Goal: Task Accomplishment & Management: Manage account settings

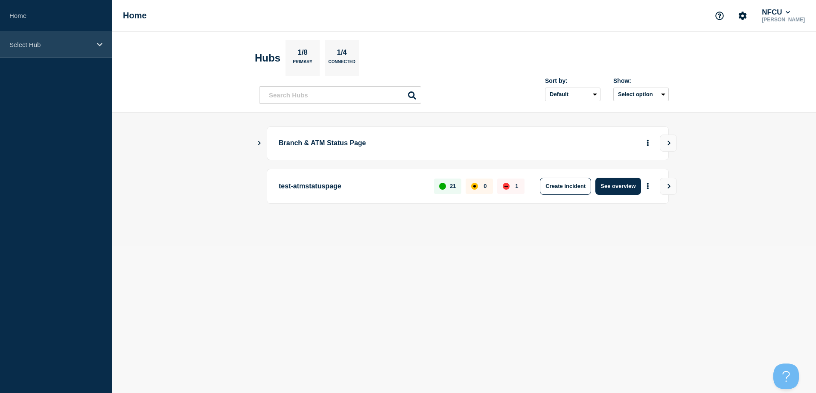
click at [72, 51] on div "Select Hub" at bounding box center [56, 45] width 112 height 26
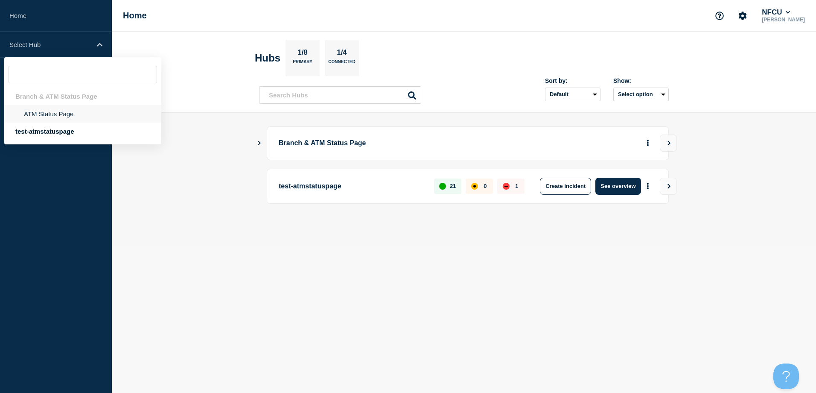
click at [38, 110] on li "ATM Status Page" at bounding box center [82, 113] width 157 height 17
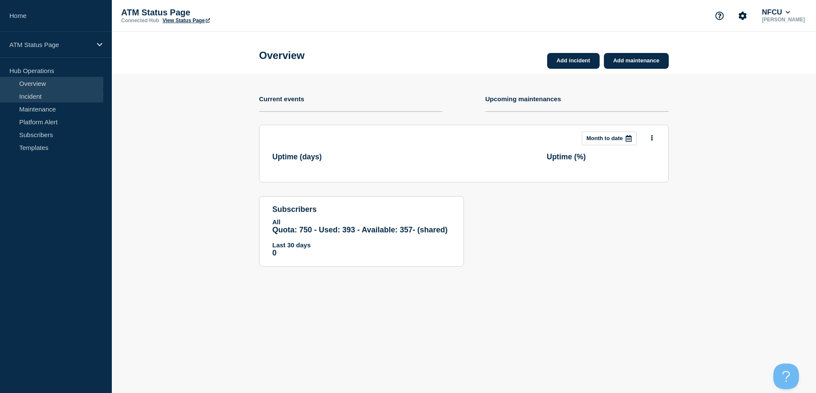
click at [46, 96] on link "Incident" at bounding box center [51, 96] width 103 height 13
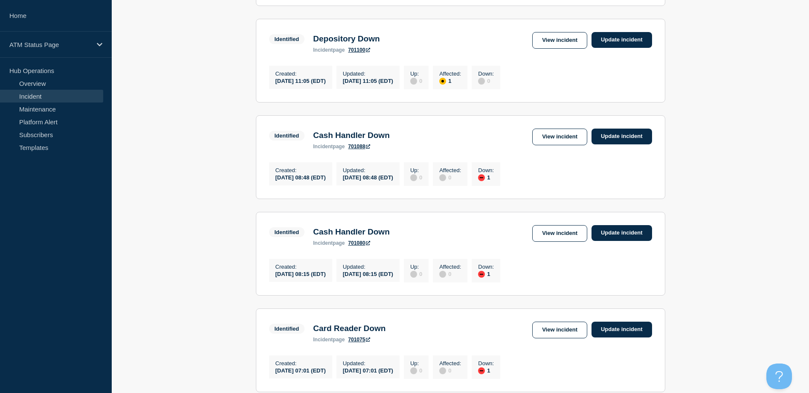
scroll to position [886, 0]
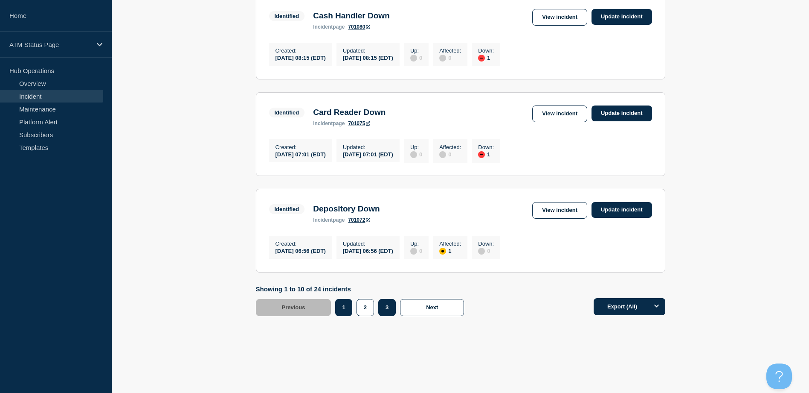
click at [390, 303] on button "3" at bounding box center [386, 307] width 17 height 17
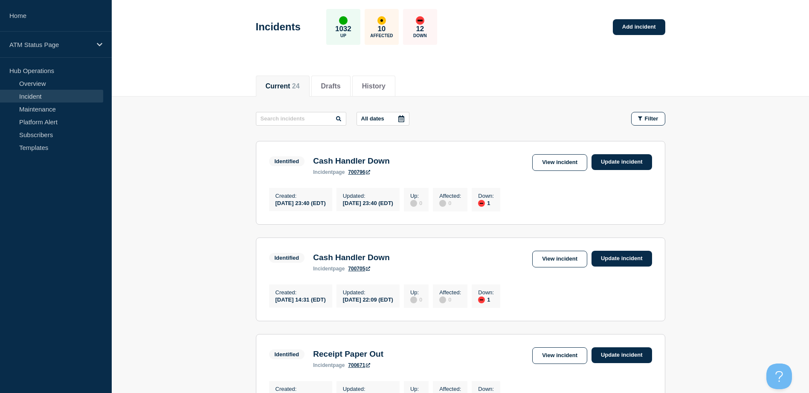
scroll to position [289, 0]
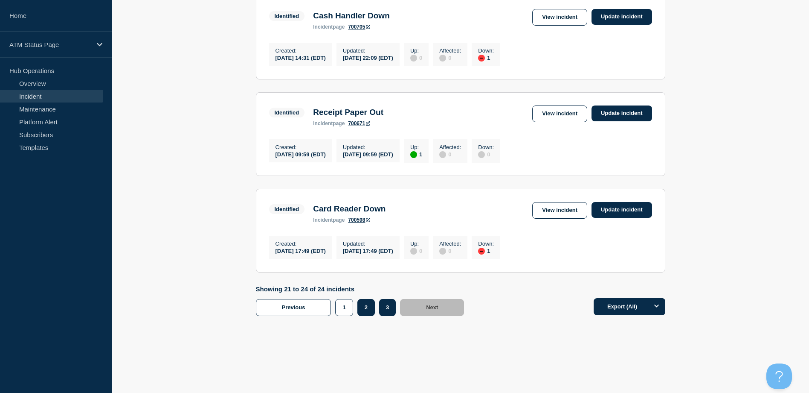
click at [359, 307] on button "2" at bounding box center [366, 307] width 17 height 17
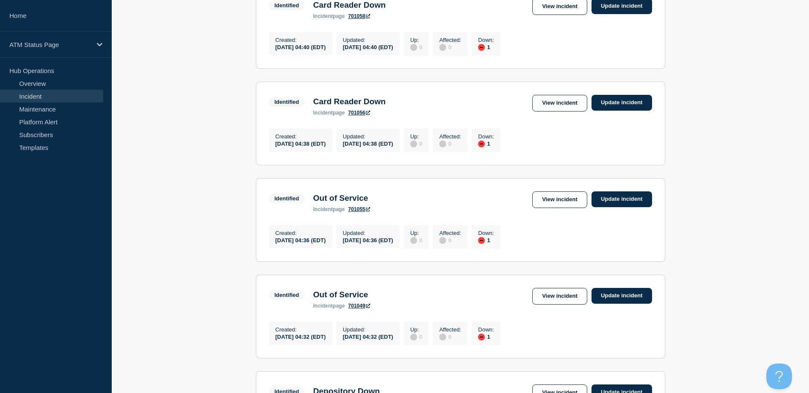
scroll to position [480, 0]
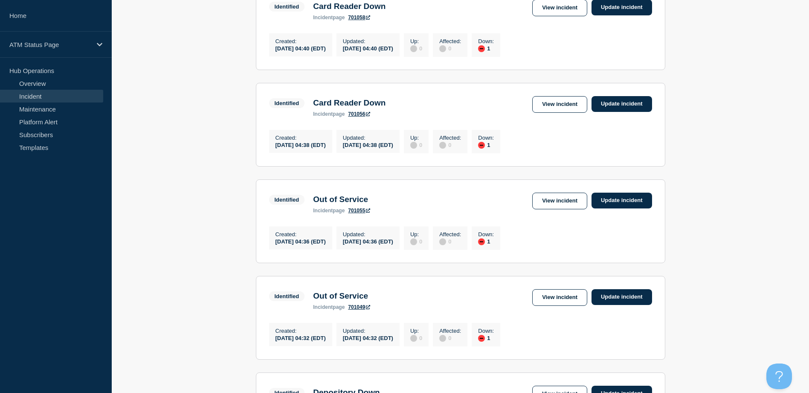
click at [419, 202] on section "Identified Out of Service incident page 701055 View incident Update incident Cr…" at bounding box center [461, 221] width 410 height 84
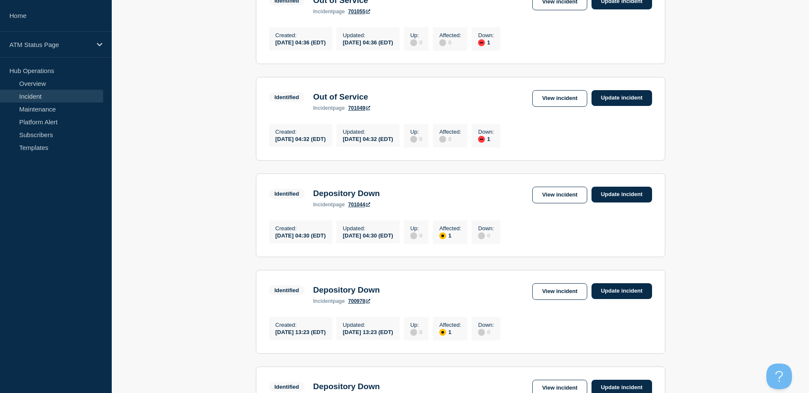
scroll to position [886, 0]
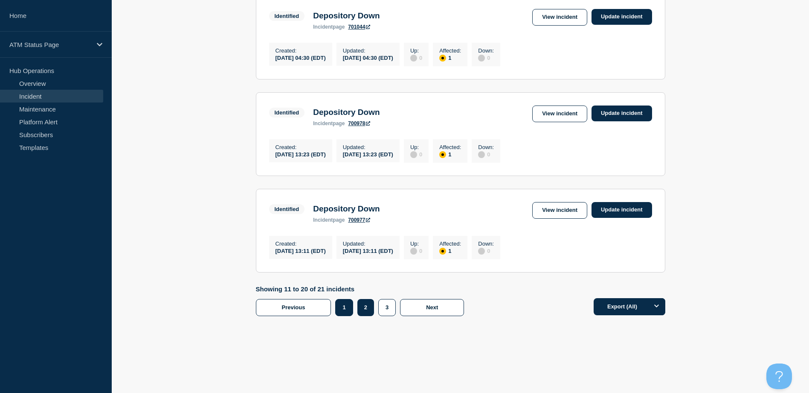
click at [343, 301] on button "1" at bounding box center [343, 307] width 17 height 17
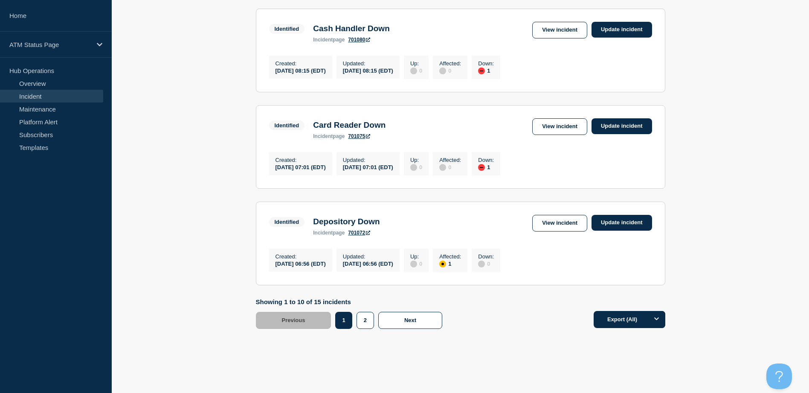
scroll to position [800, 0]
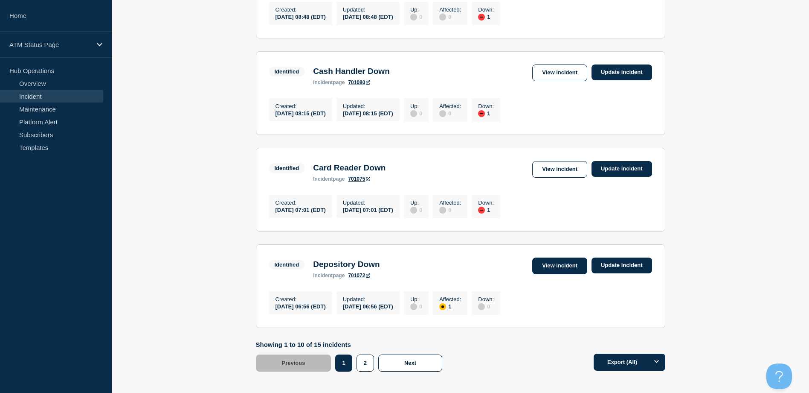
drag, startPoint x: 559, startPoint y: 301, endPoint x: 558, endPoint y: 294, distance: 6.5
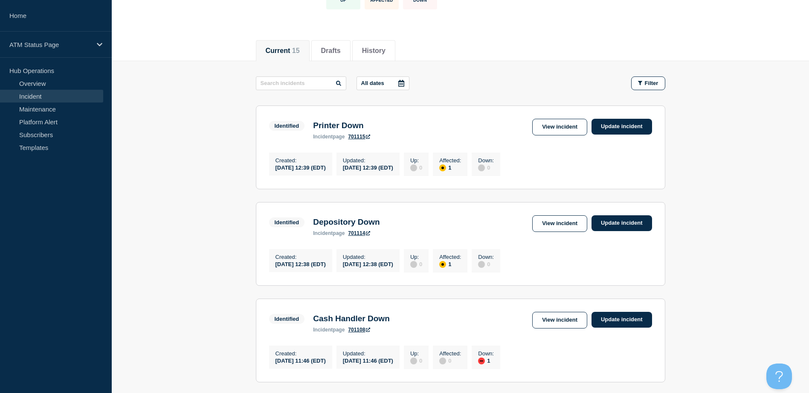
scroll to position [74, 0]
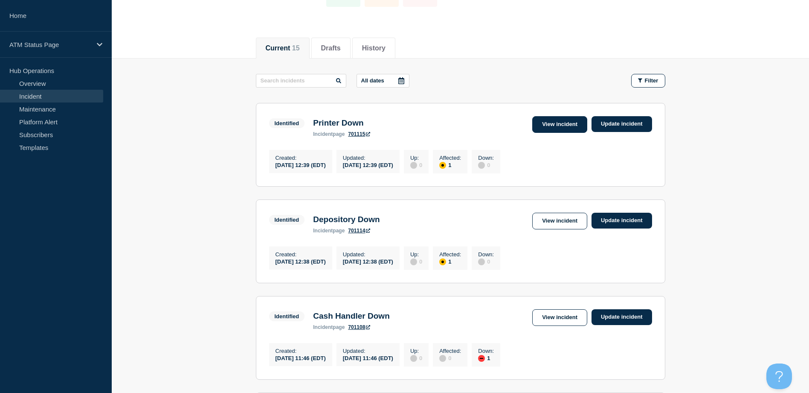
drag, startPoint x: 535, startPoint y: 115, endPoint x: 536, endPoint y: 120, distance: 5.6
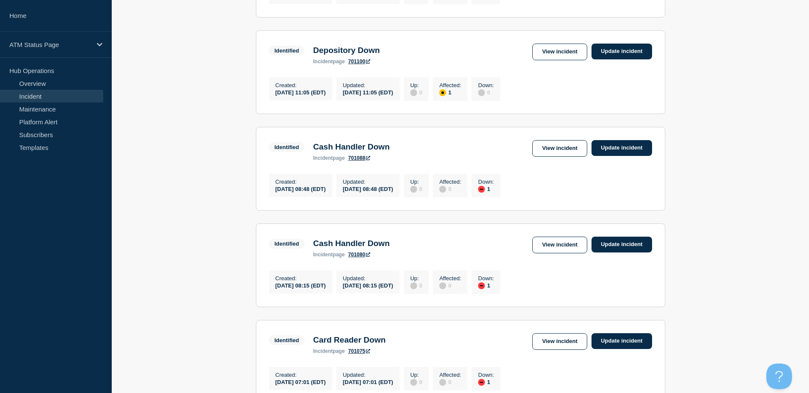
scroll to position [842, 0]
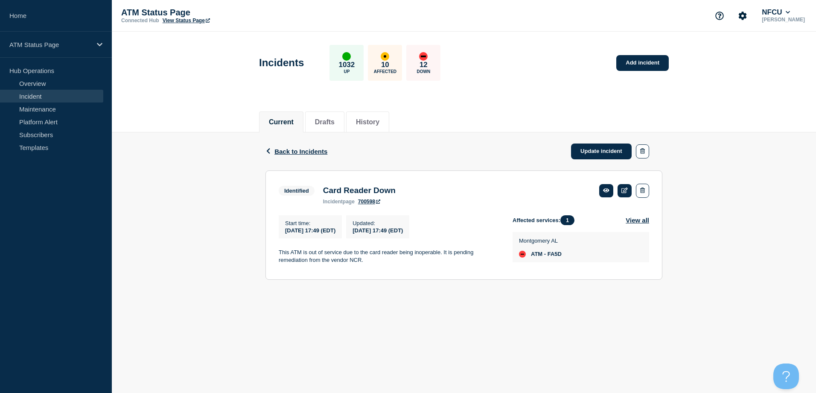
click at [555, 256] on span "ATM - FA5D" at bounding box center [546, 253] width 31 height 7
copy span "FA5D"
click at [589, 145] on link "Update incident" at bounding box center [601, 151] width 61 height 16
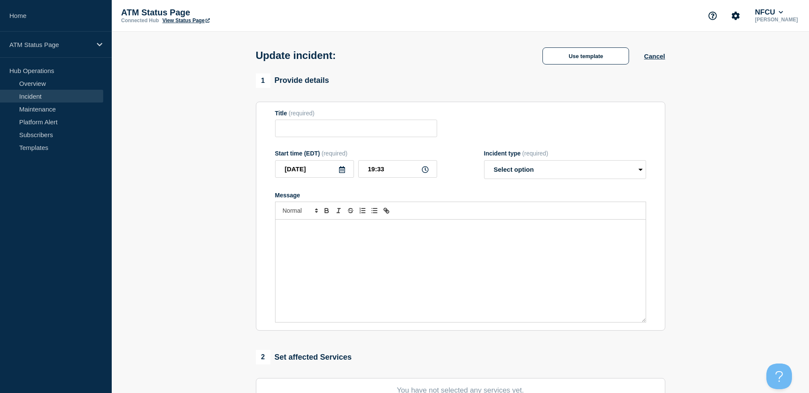
type input "Card Reader Down"
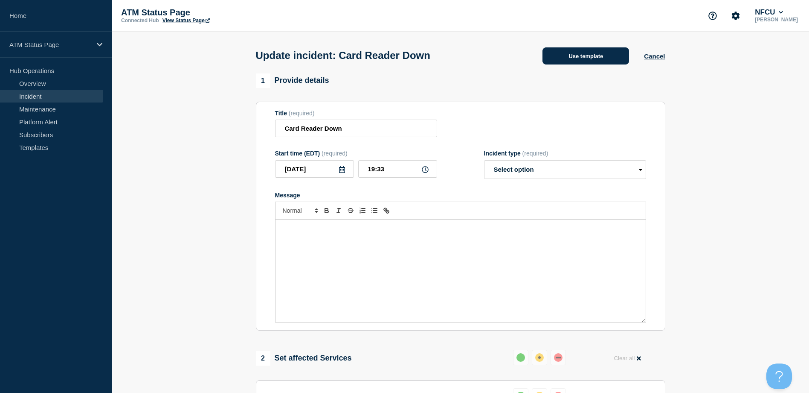
click at [565, 56] on button "Use template" at bounding box center [586, 55] width 87 height 17
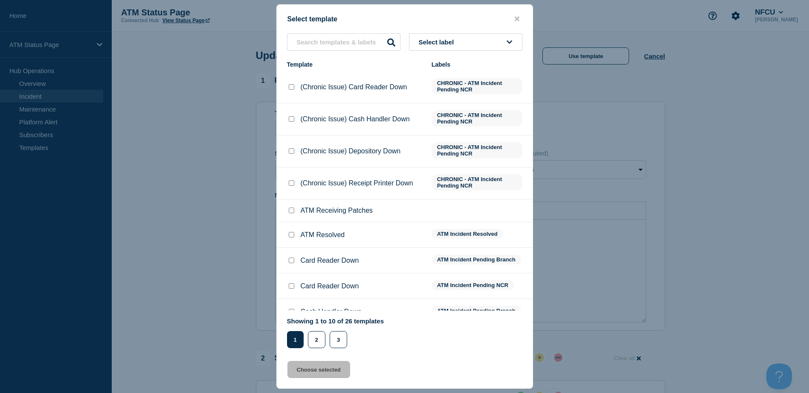
click at [491, 52] on div "Select label Template Labels (Chronic Issue) Card Reader Down CHRONIC - ATM Inc…" at bounding box center [405, 190] width 256 height 314
click at [495, 47] on button "Select label" at bounding box center [465, 41] width 113 height 17
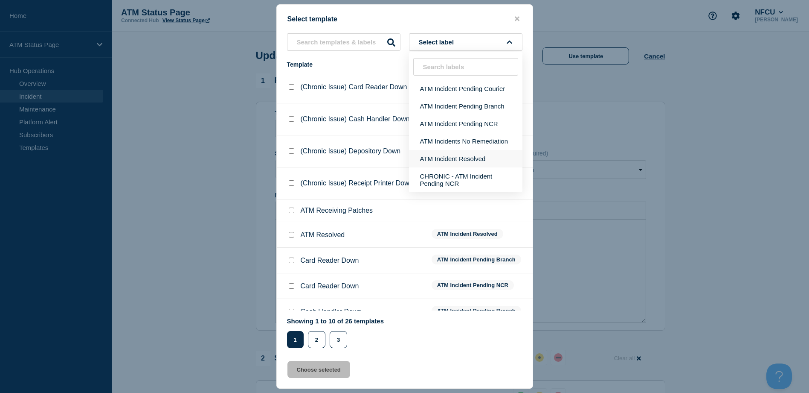
click at [472, 152] on button "ATM Incident Resolved" at bounding box center [465, 158] width 113 height 17
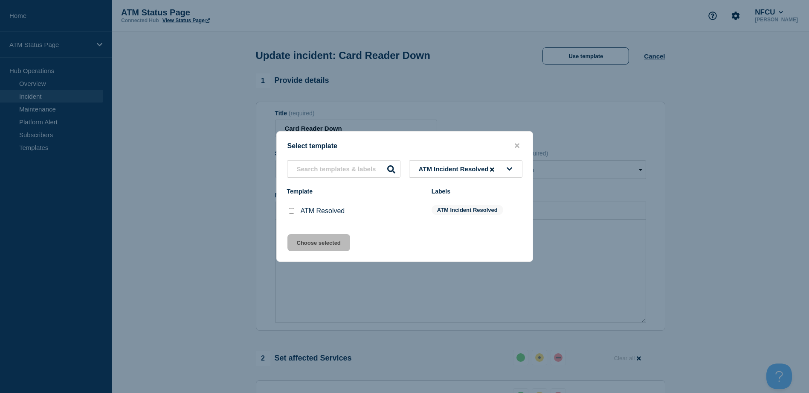
click at [289, 212] on input "ATM Resolved checkbox" at bounding box center [292, 211] width 6 height 6
checkbox input "true"
click at [305, 241] on button "Choose selected" at bounding box center [319, 242] width 63 height 17
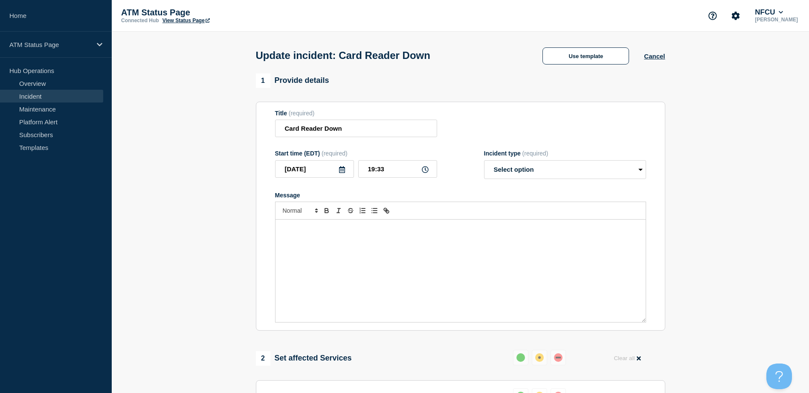
select select "resolved"
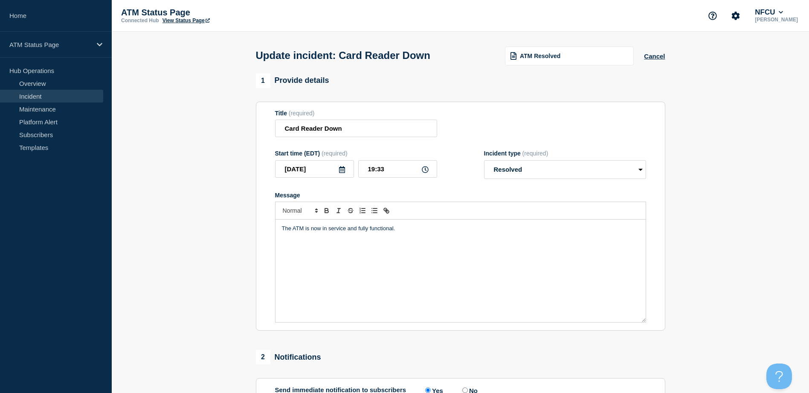
scroll to position [154, 0]
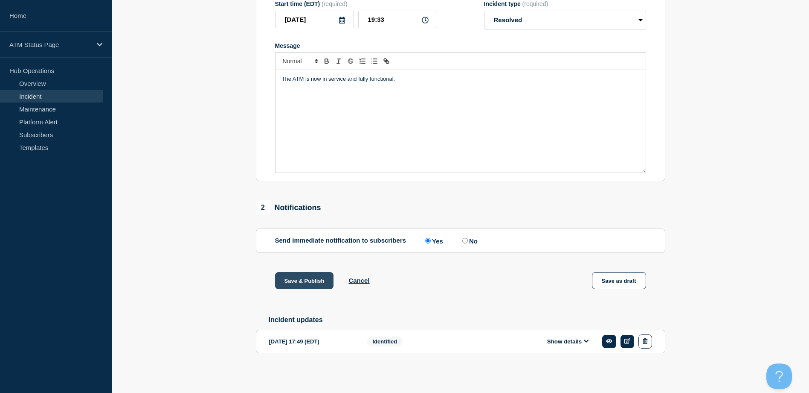
click at [319, 280] on button "Save & Publish" at bounding box center [304, 280] width 59 height 17
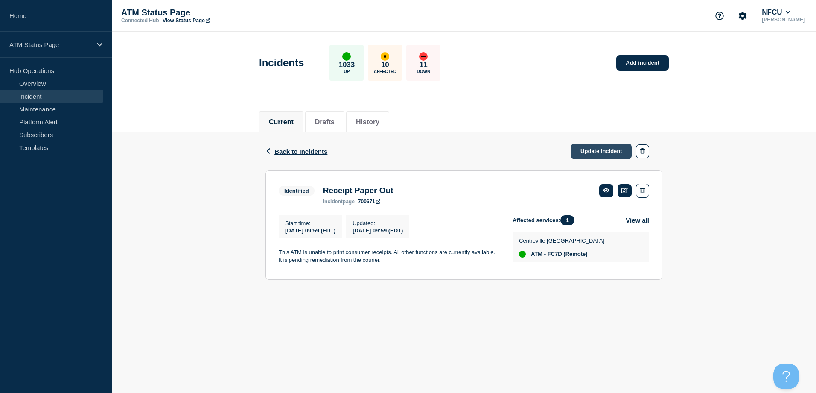
click at [595, 151] on link "Update incident" at bounding box center [601, 151] width 61 height 16
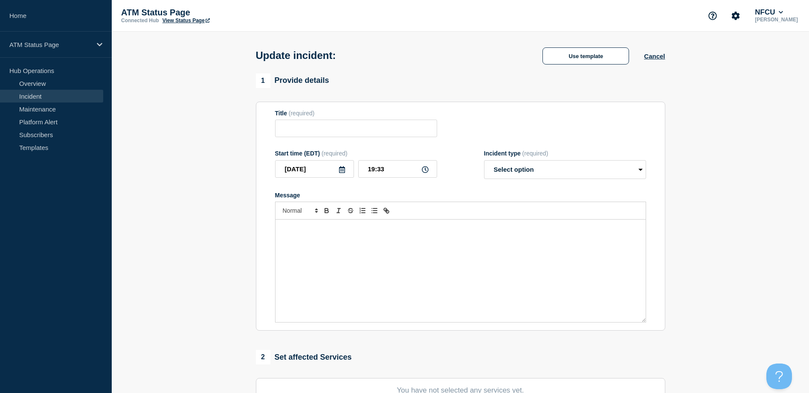
type input "Receipt Paper Out"
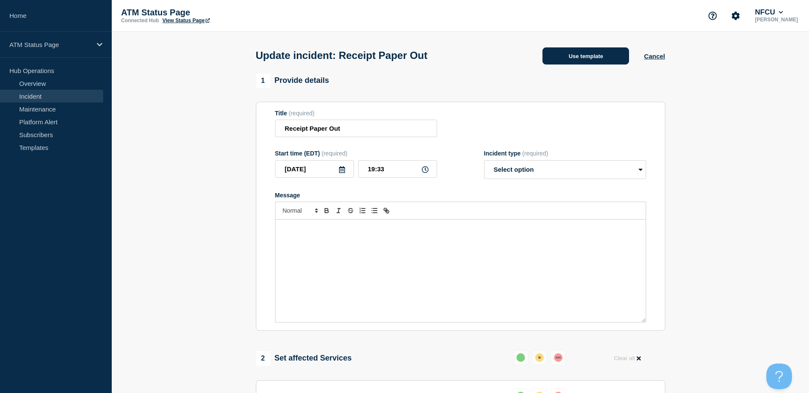
click at [573, 55] on button "Use template" at bounding box center [586, 55] width 87 height 17
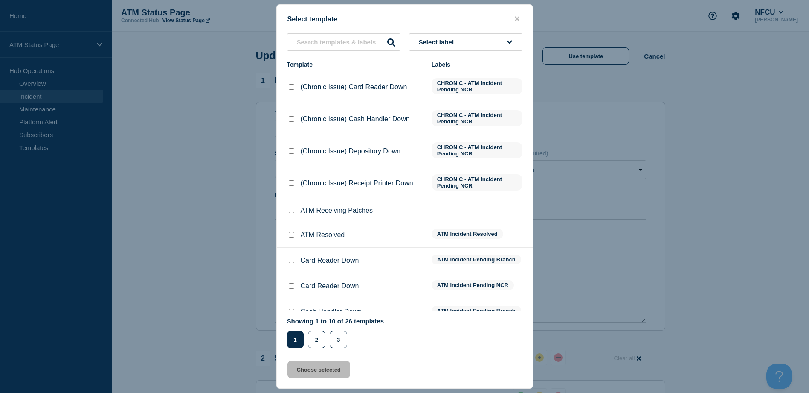
drag, startPoint x: 480, startPoint y: 57, endPoint x: 478, endPoint y: 53, distance: 4.8
click at [480, 57] on div "Select label Template Labels (Chronic Issue) Card Reader Down CHRONIC - ATM Inc…" at bounding box center [405, 190] width 256 height 314
click at [475, 40] on button "Select label" at bounding box center [465, 41] width 113 height 17
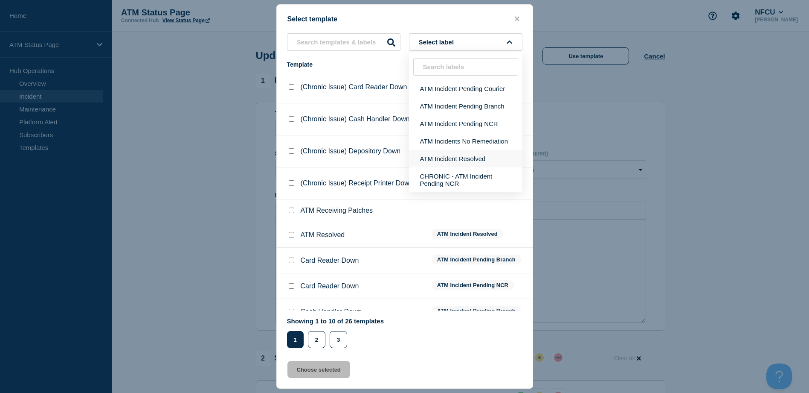
click at [433, 153] on button "ATM Incident Resolved" at bounding box center [465, 158] width 113 height 17
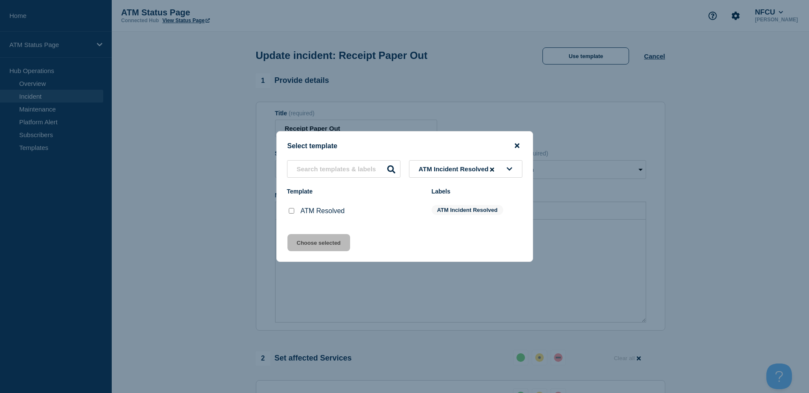
click at [515, 145] on icon "close button" at bounding box center [517, 145] width 5 height 7
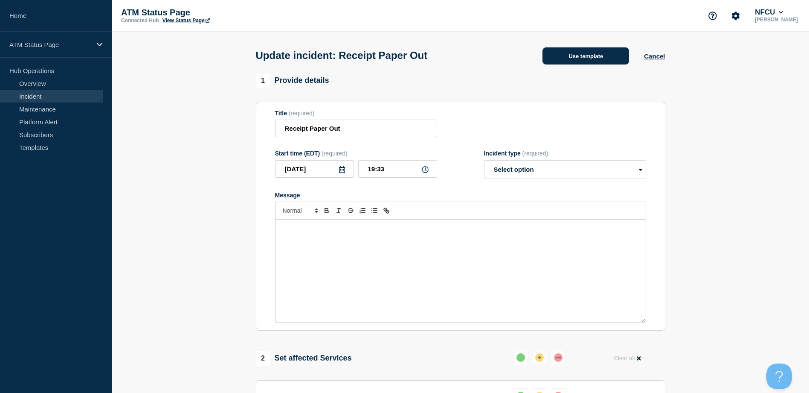
click at [566, 63] on button "Use template" at bounding box center [586, 55] width 87 height 17
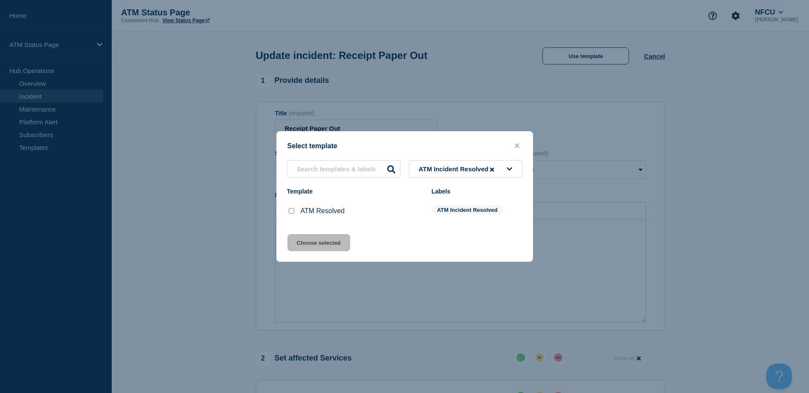
click at [424, 169] on span "ATM Incident Resolved" at bounding box center [457, 168] width 77 height 7
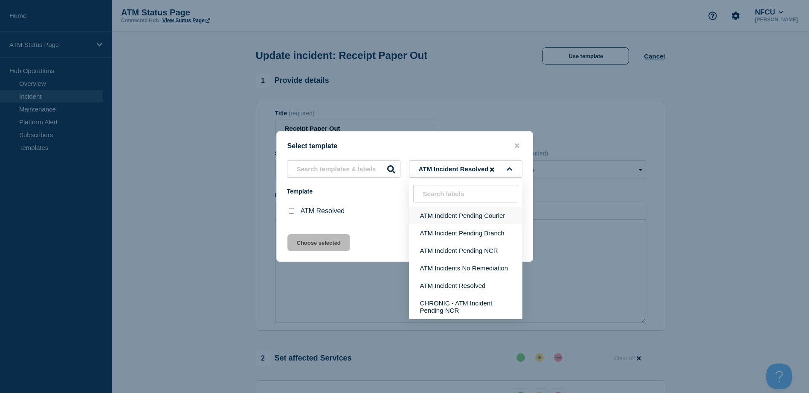
click at [430, 217] on button "ATM Incident Pending Courier" at bounding box center [465, 214] width 113 height 17
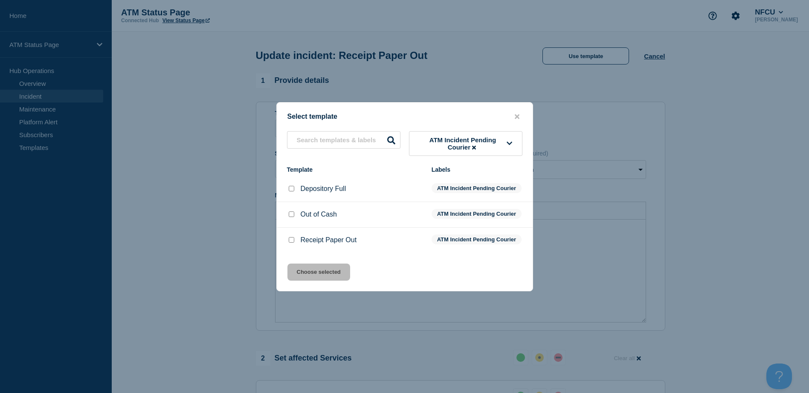
click at [289, 244] on div at bounding box center [291, 240] width 9 height 9
click at [290, 242] on input "Receipt Paper Out checkbox" at bounding box center [292, 240] width 6 height 6
checkbox input "true"
click at [309, 277] on button "Choose selected" at bounding box center [319, 271] width 63 height 17
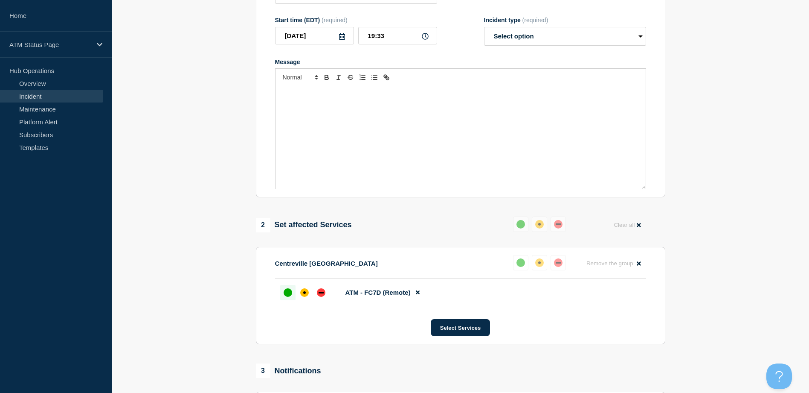
select select "identified"
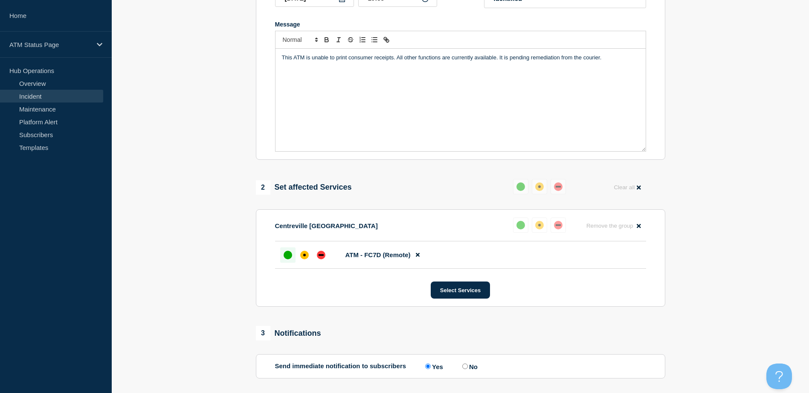
scroll to position [213, 0]
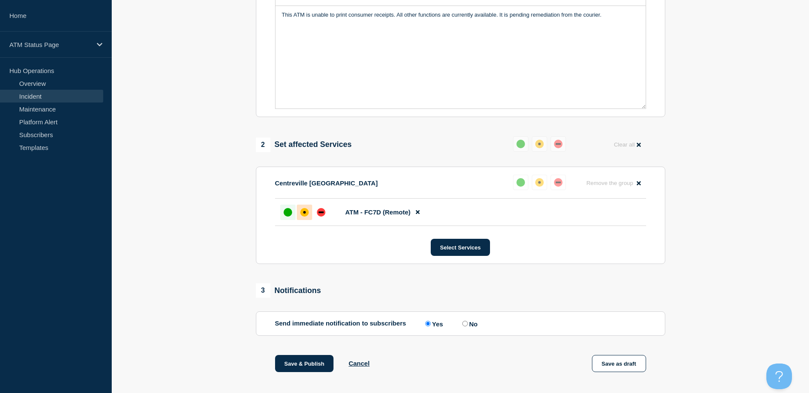
click at [305, 213] on div "affected" at bounding box center [304, 212] width 3 height 3
click at [470, 326] on label "No" at bounding box center [468, 323] width 17 height 8
click at [468, 326] on input "No" at bounding box center [465, 323] width 6 height 6
radio input "true"
radio input "false"
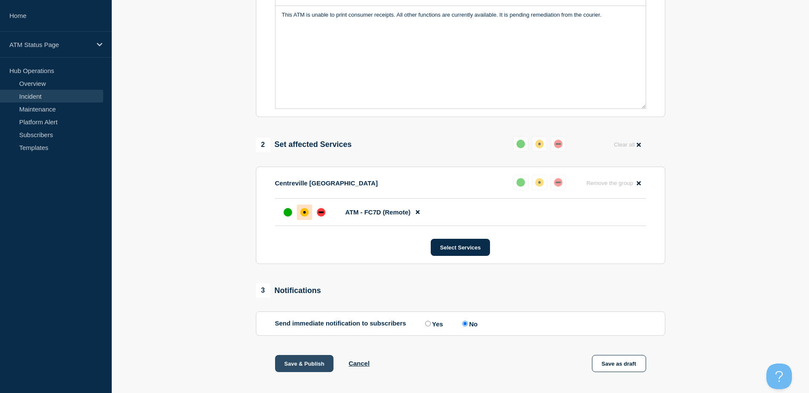
click at [315, 361] on button "Save & Publish" at bounding box center [304, 363] width 59 height 17
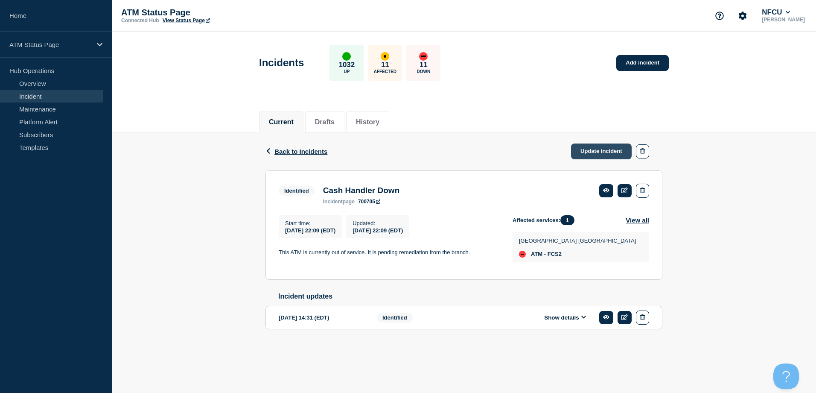
click at [582, 151] on link "Update incident" at bounding box center [601, 151] width 61 height 16
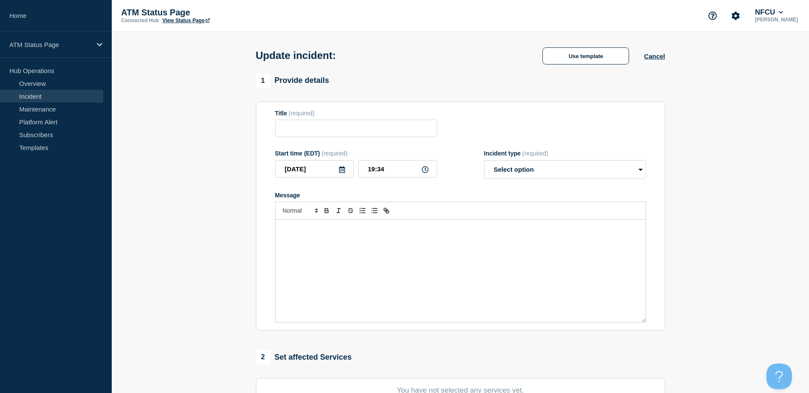
type input "Cash Handler Down"
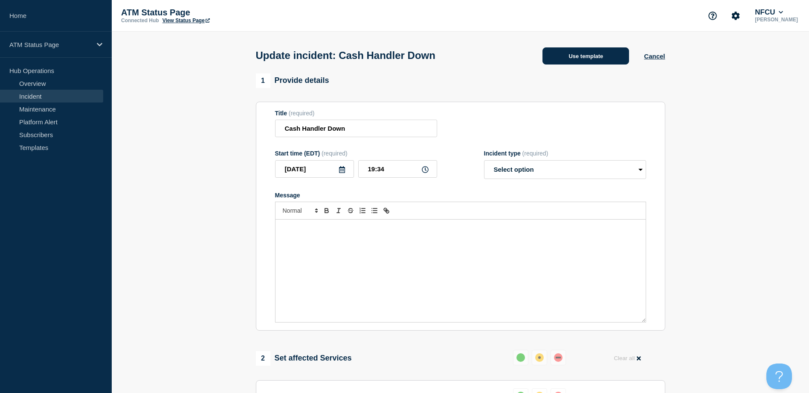
click at [579, 62] on button "Use template" at bounding box center [586, 55] width 87 height 17
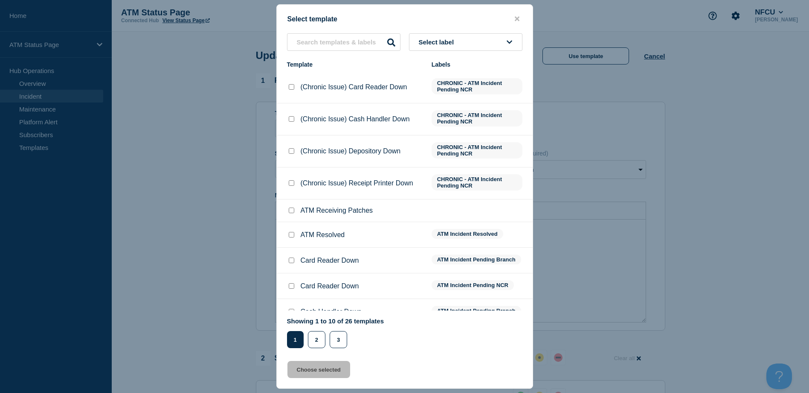
click at [491, 45] on button "Select label" at bounding box center [465, 41] width 113 height 17
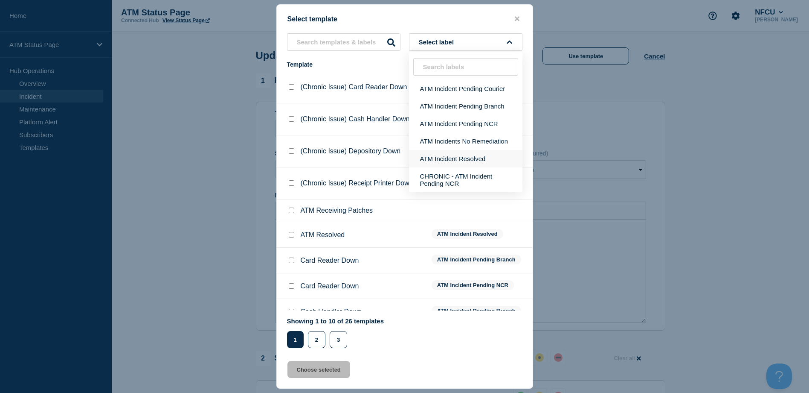
click at [500, 151] on button "ATM Incident Resolved" at bounding box center [465, 158] width 113 height 17
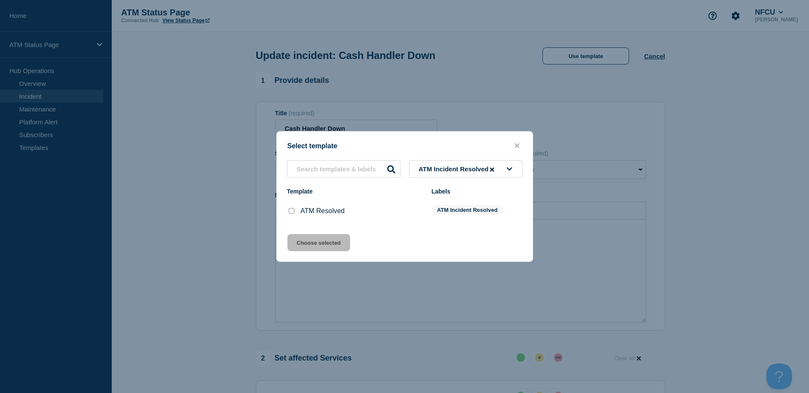
click at [293, 213] on input "ATM Resolved checkbox" at bounding box center [292, 211] width 6 height 6
checkbox input "true"
click at [316, 236] on button "Choose selected" at bounding box center [319, 242] width 63 height 17
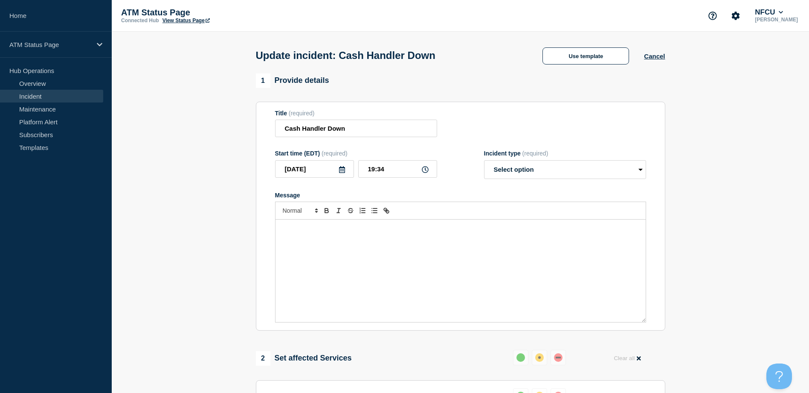
select select "resolved"
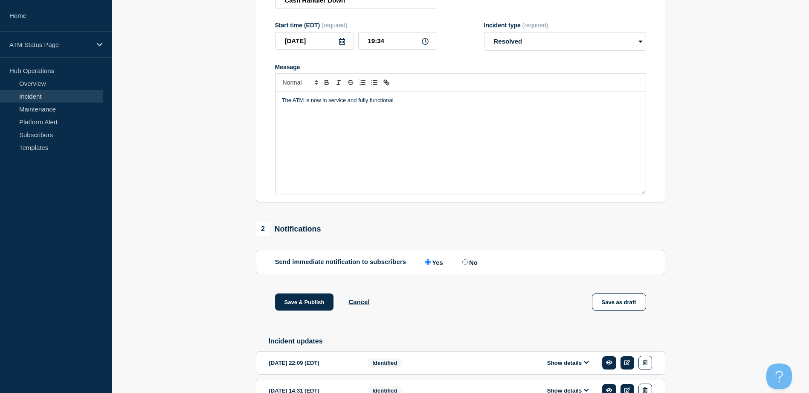
scroll to position [181, 0]
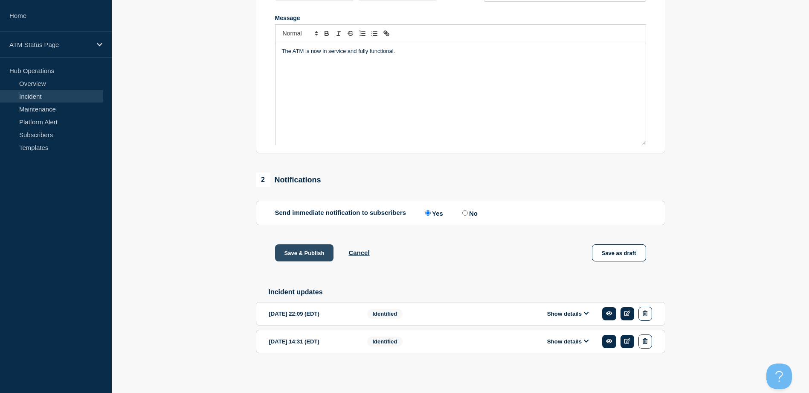
click at [305, 254] on button "Save & Publish" at bounding box center [304, 252] width 59 height 17
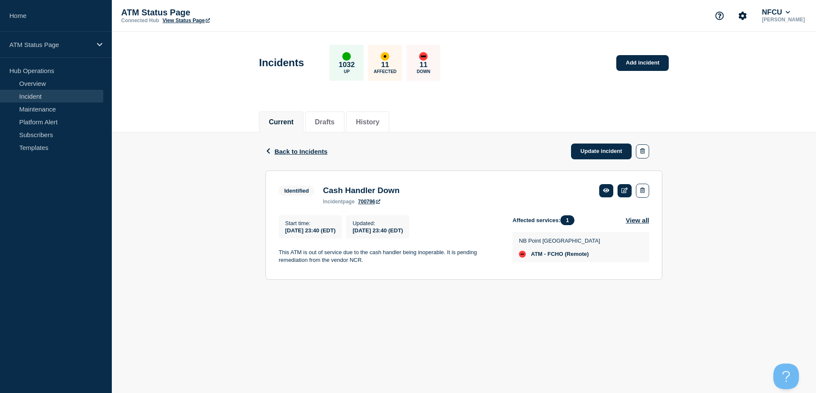
drag, startPoint x: 604, startPoint y: 149, endPoint x: 603, endPoint y: 142, distance: 7.4
click at [604, 149] on link "Update incident" at bounding box center [601, 151] width 61 height 16
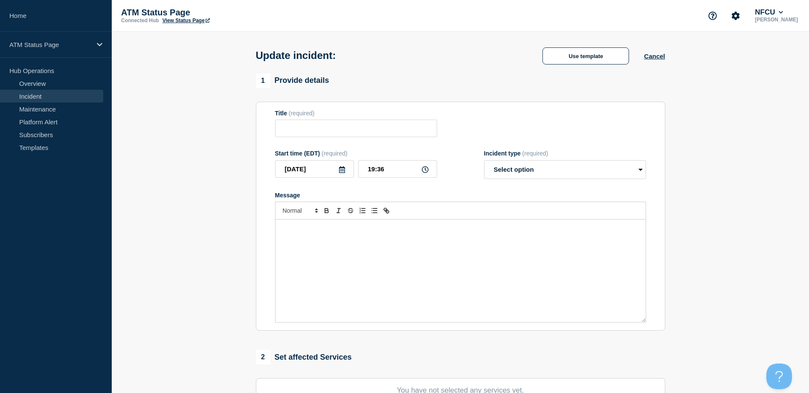
type input "Cash Handler Down"
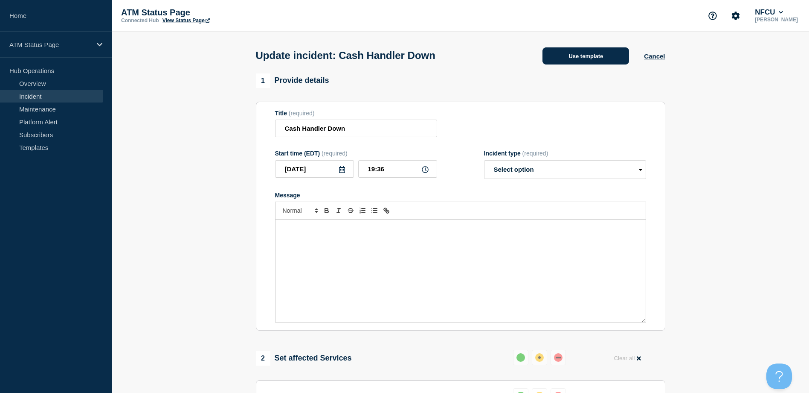
click at [599, 63] on button "Use template" at bounding box center [586, 55] width 87 height 17
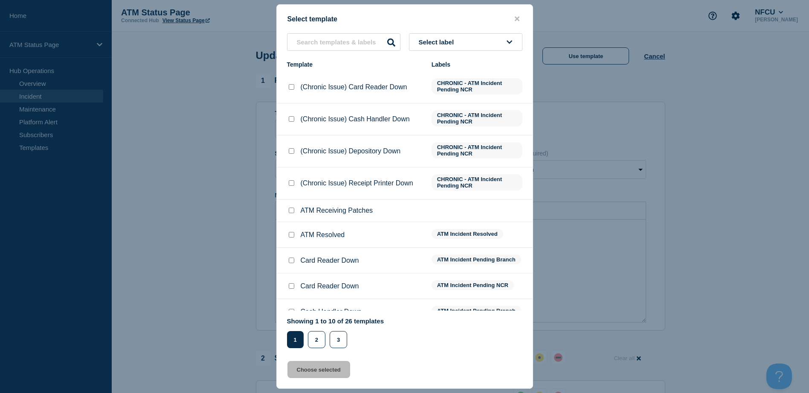
click at [484, 36] on button "Select label" at bounding box center [465, 41] width 113 height 17
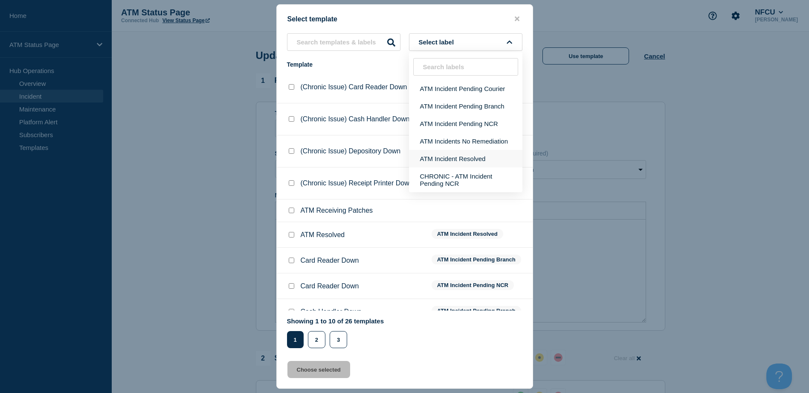
click at [445, 155] on button "ATM Incident Resolved" at bounding box center [465, 158] width 113 height 17
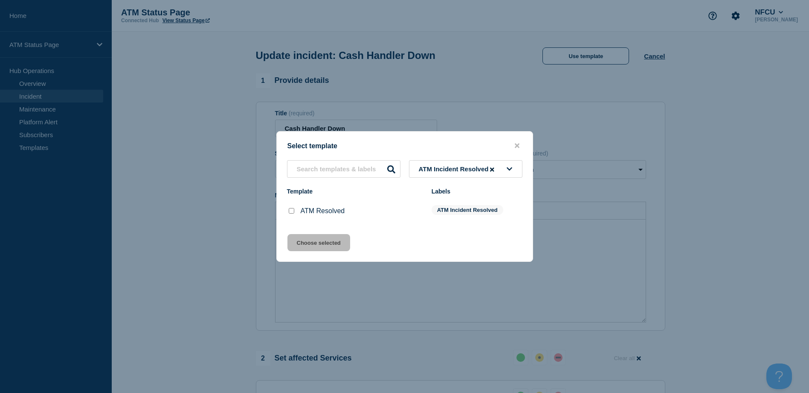
click at [290, 213] on input "ATM Resolved checkbox" at bounding box center [292, 211] width 6 height 6
checkbox input "true"
click at [298, 244] on button "Choose selected" at bounding box center [319, 242] width 63 height 17
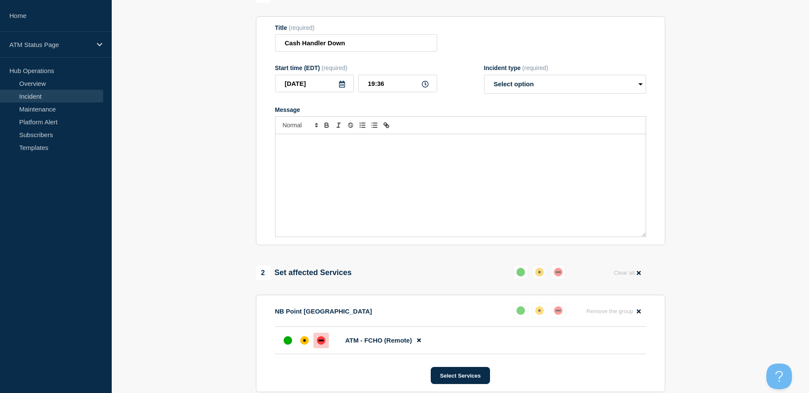
select select "resolved"
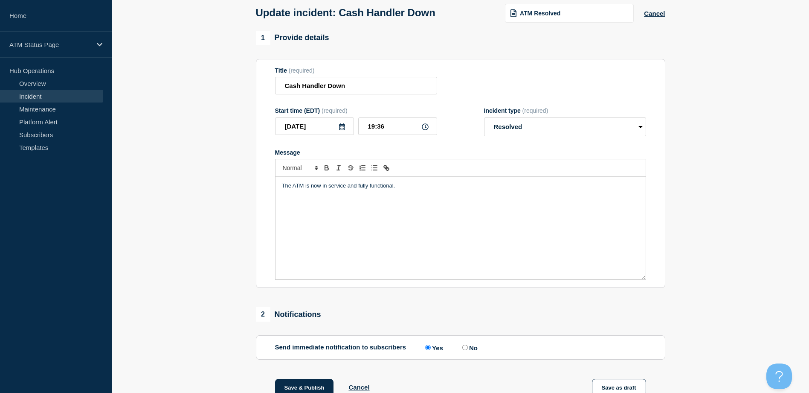
scroll to position [154, 0]
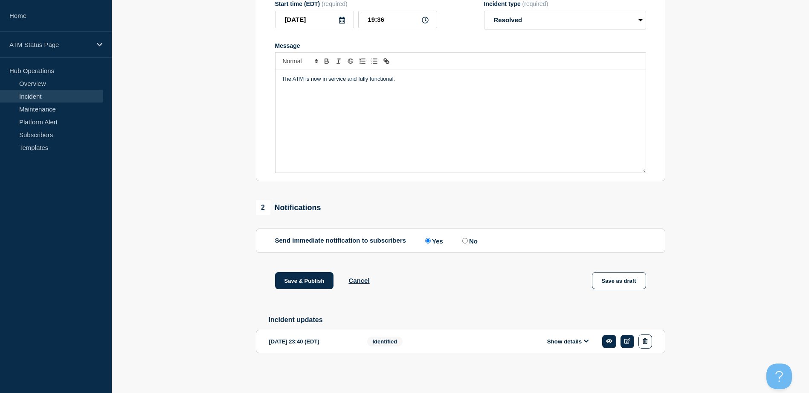
click at [297, 292] on div "Save & Publish Cancel Save as draft" at bounding box center [461, 291] width 410 height 38
click at [303, 274] on button "Save & Publish" at bounding box center [304, 280] width 59 height 17
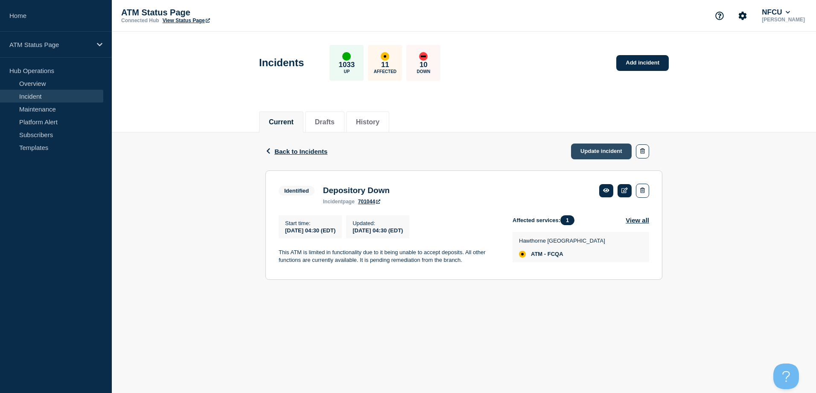
drag, startPoint x: 587, startPoint y: 153, endPoint x: 587, endPoint y: 147, distance: 6.0
click at [587, 153] on link "Update incident" at bounding box center [601, 151] width 61 height 16
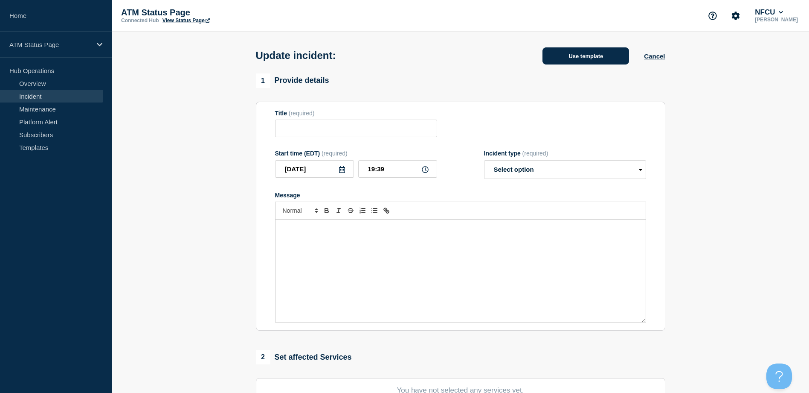
type input "Depository Down"
click at [596, 61] on button "Use template" at bounding box center [586, 55] width 87 height 17
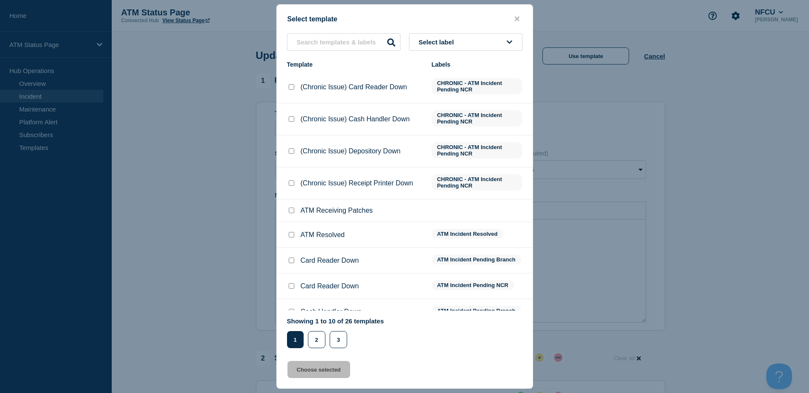
click at [501, 44] on button "Select label" at bounding box center [465, 41] width 113 height 17
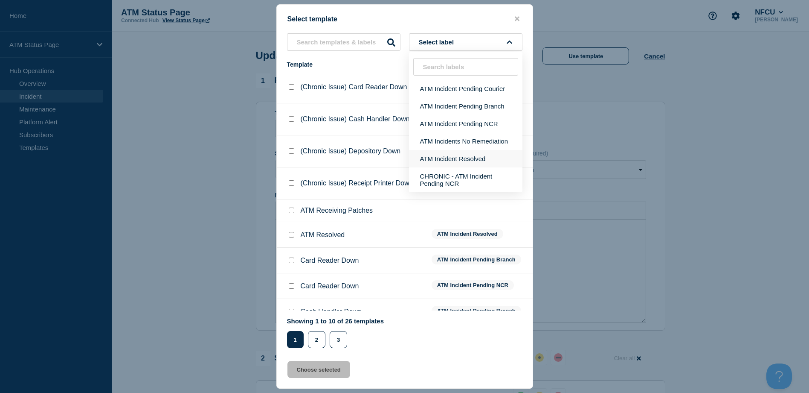
click at [475, 158] on button "ATM Incident Resolved" at bounding box center [465, 158] width 113 height 17
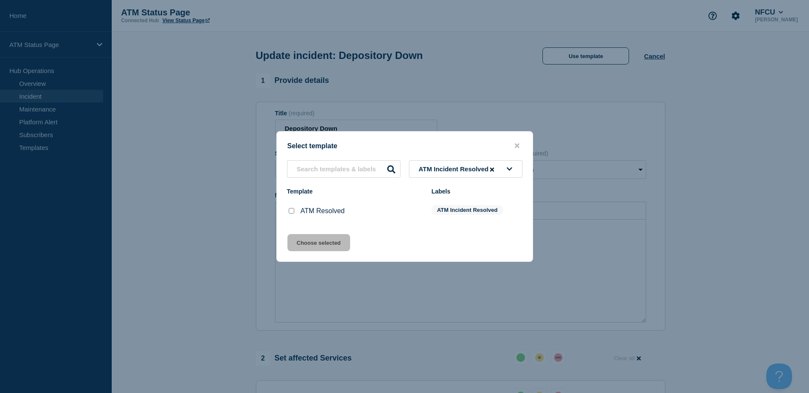
click at [293, 212] on input "ATM Resolved checkbox" at bounding box center [292, 211] width 6 height 6
checkbox input "true"
click at [305, 243] on button "Choose selected" at bounding box center [319, 242] width 63 height 17
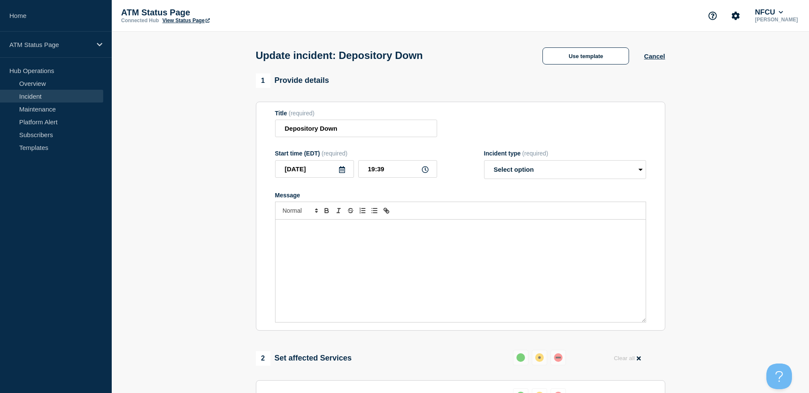
select select "resolved"
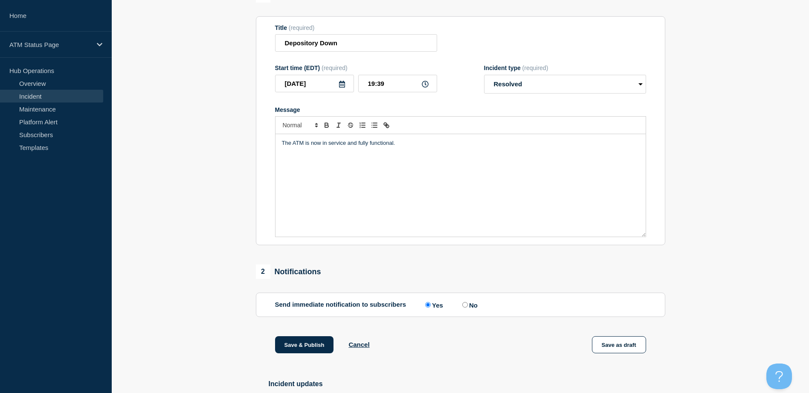
scroll to position [154, 0]
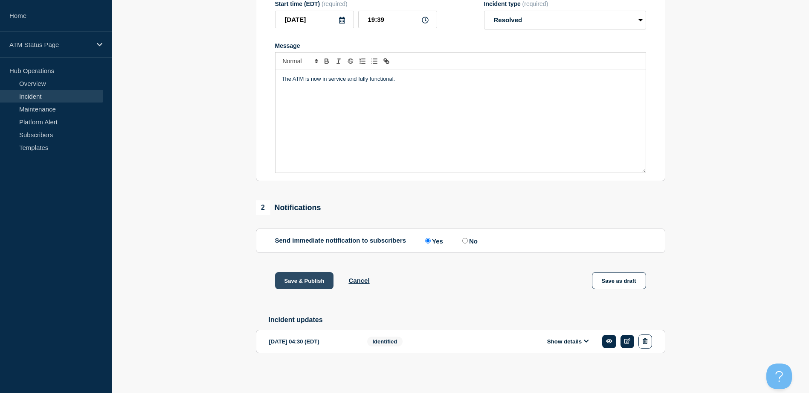
click at [303, 279] on button "Save & Publish" at bounding box center [304, 280] width 59 height 17
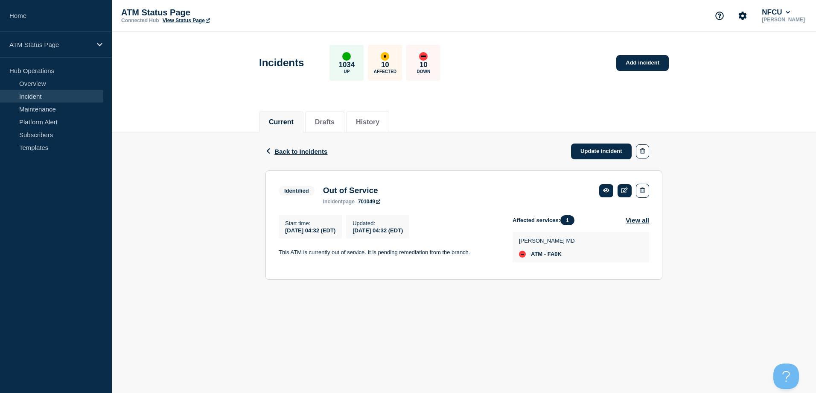
click at [554, 257] on span "ATM - FA0K" at bounding box center [546, 253] width 31 height 7
copy span "FA0K"
click at [593, 148] on link "Update incident" at bounding box center [601, 151] width 61 height 16
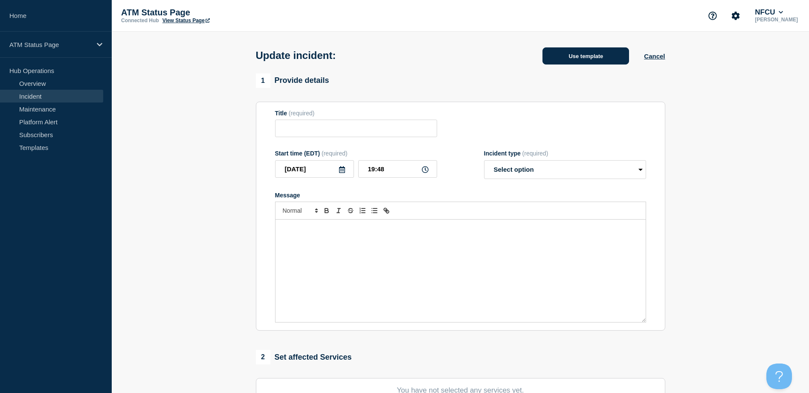
type input "Out of Service"
click at [603, 54] on button "Use template" at bounding box center [586, 55] width 87 height 17
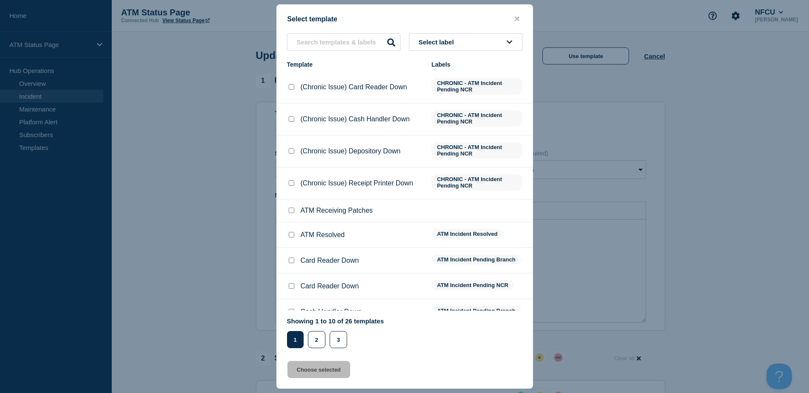
click at [500, 29] on div "Select template Select label Template Labels (Chronic Issue) Card Reader Down C…" at bounding box center [404, 196] width 257 height 384
click at [497, 36] on button "Select label" at bounding box center [465, 41] width 113 height 17
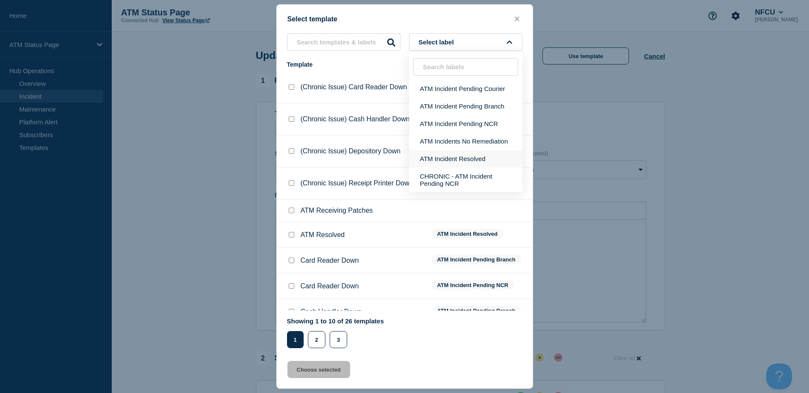
click at [465, 162] on button "ATM Incident Resolved" at bounding box center [465, 158] width 113 height 17
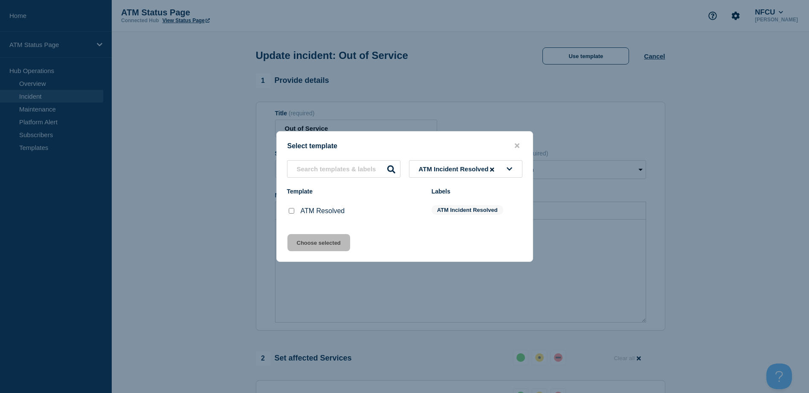
click at [291, 211] on input "ATM Resolved checkbox" at bounding box center [292, 211] width 6 height 6
checkbox input "true"
click at [300, 243] on button "Choose selected" at bounding box center [319, 242] width 63 height 17
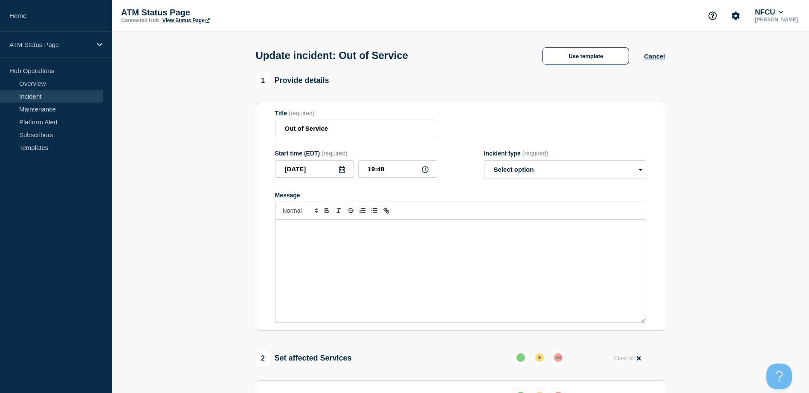
scroll to position [154, 0]
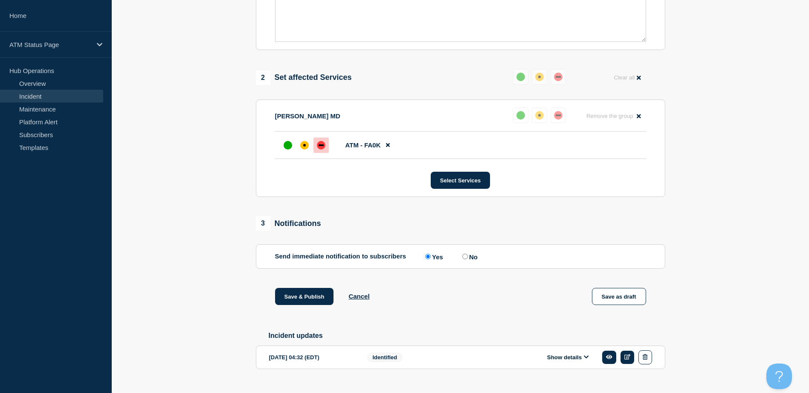
select select "resolved"
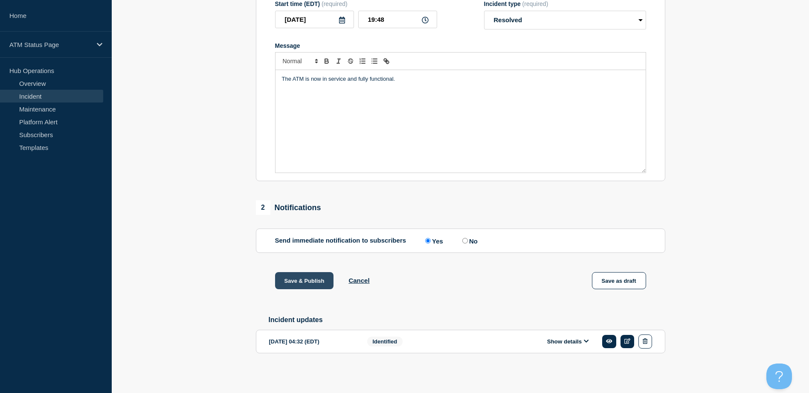
click at [305, 276] on button "Save & Publish" at bounding box center [304, 280] width 59 height 17
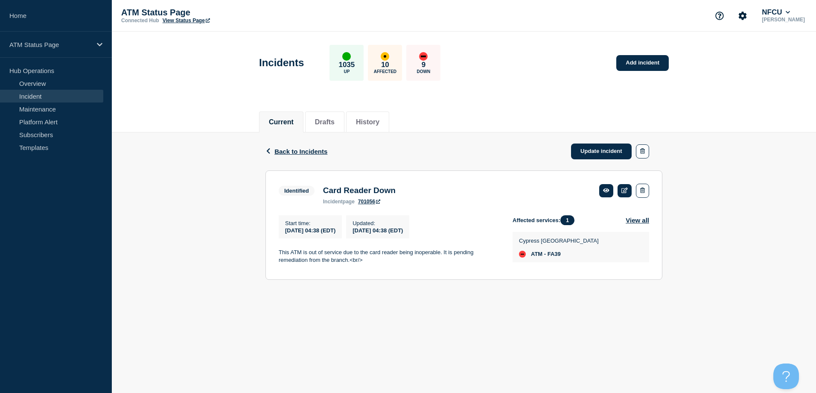
click at [554, 253] on span "ATM - FA39" at bounding box center [546, 253] width 30 height 7
copy span "FA39"
click at [603, 151] on link "Update incident" at bounding box center [601, 151] width 61 height 16
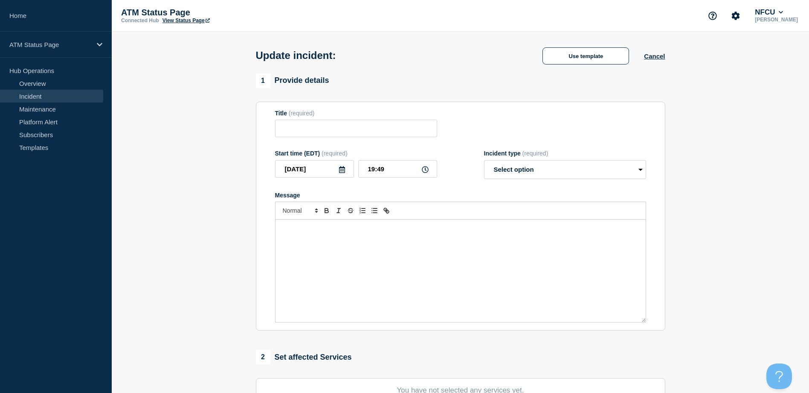
type input "Card Reader Down"
click at [596, 66] on div "Update incident: Card Reader Down Use template Cancel" at bounding box center [460, 53] width 429 height 42
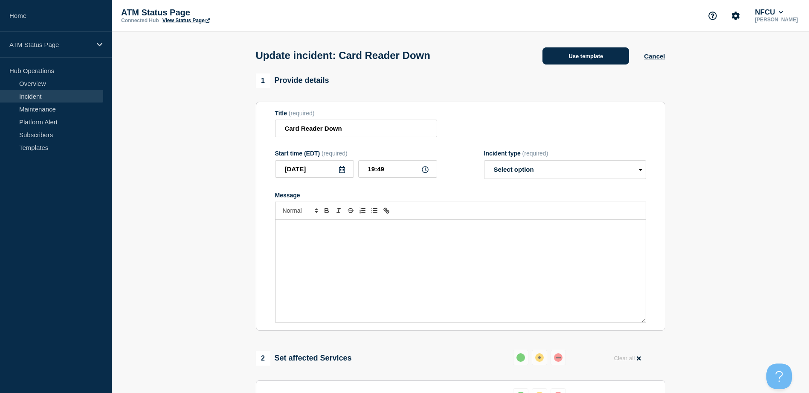
click at [581, 60] on button "Use template" at bounding box center [586, 55] width 87 height 17
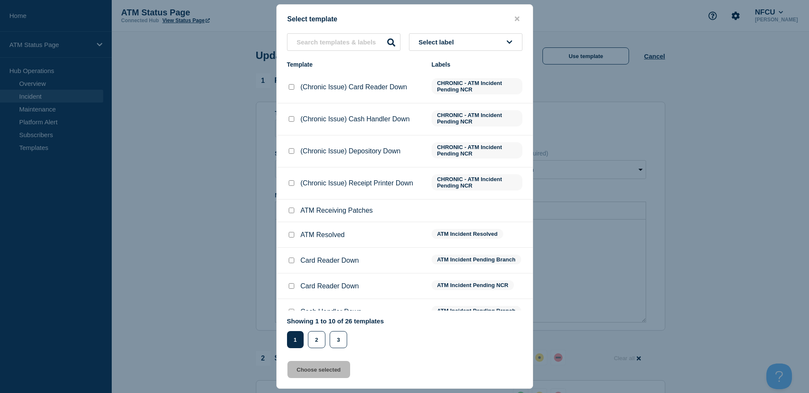
click at [507, 45] on icon at bounding box center [510, 42] width 6 height 6
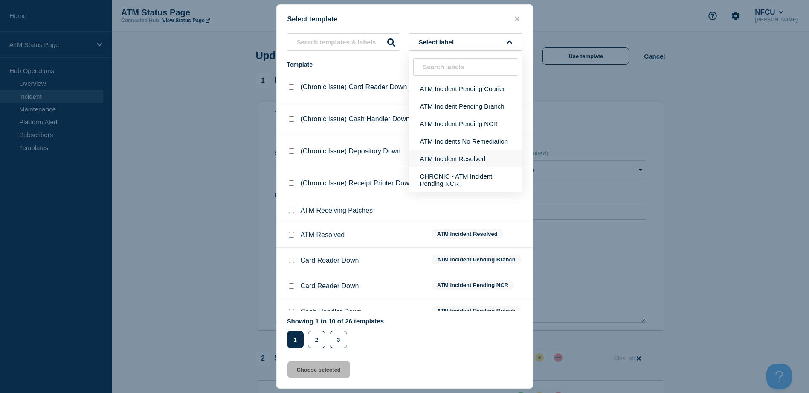
click at [469, 155] on button "ATM Incident Resolved" at bounding box center [465, 158] width 113 height 17
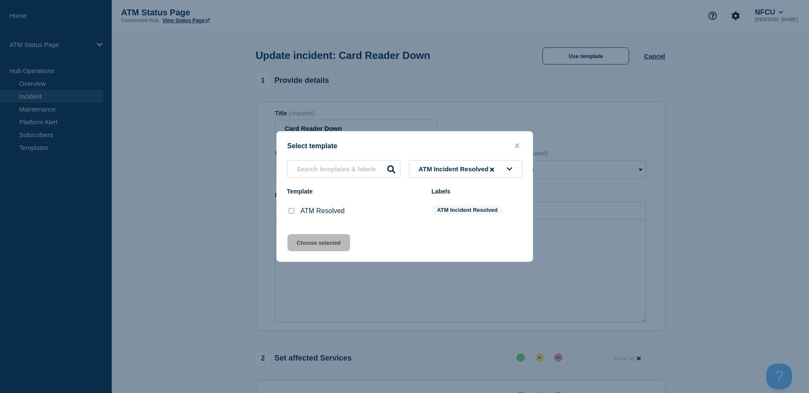
click at [294, 212] on input "ATM Resolved checkbox" at bounding box center [292, 211] width 6 height 6
checkbox input "true"
click at [299, 240] on button "Choose selected" at bounding box center [319, 242] width 63 height 17
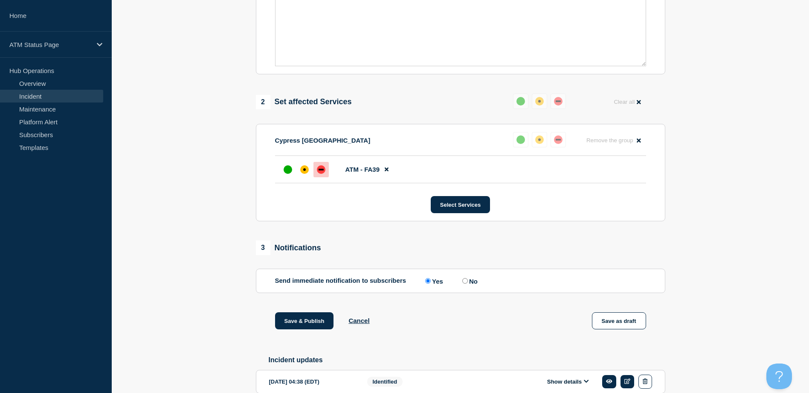
select select "resolved"
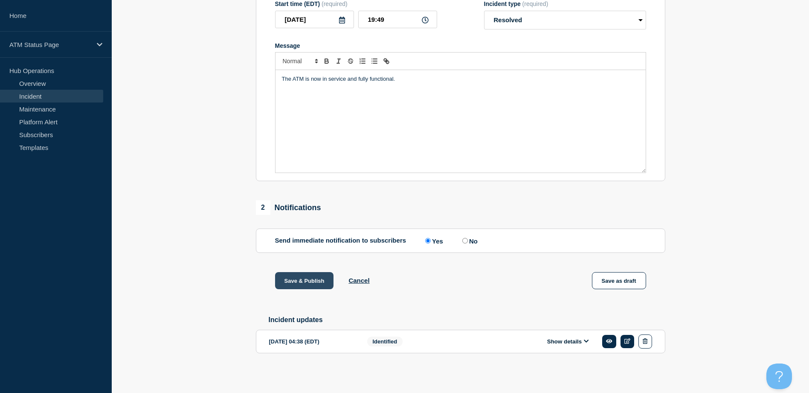
click at [307, 276] on button "Save & Publish" at bounding box center [304, 280] width 59 height 17
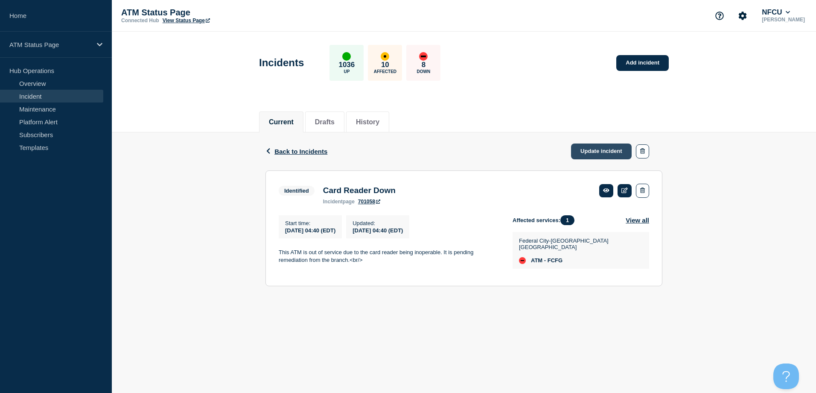
click at [582, 152] on link "Update incident" at bounding box center [601, 151] width 61 height 16
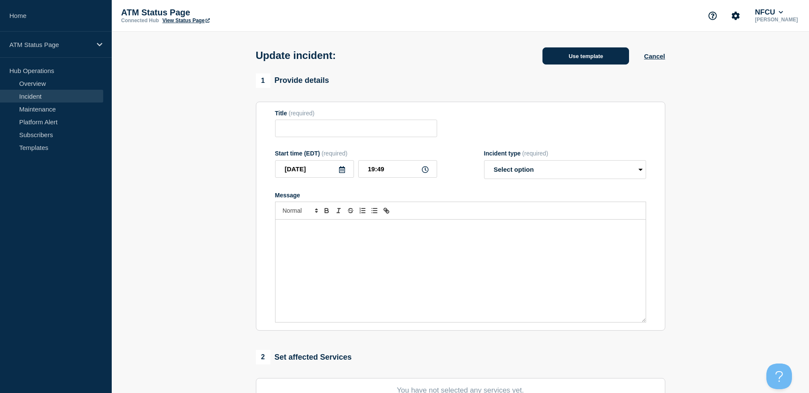
type input "Card Reader Down"
click at [595, 64] on button "Use template" at bounding box center [586, 55] width 87 height 17
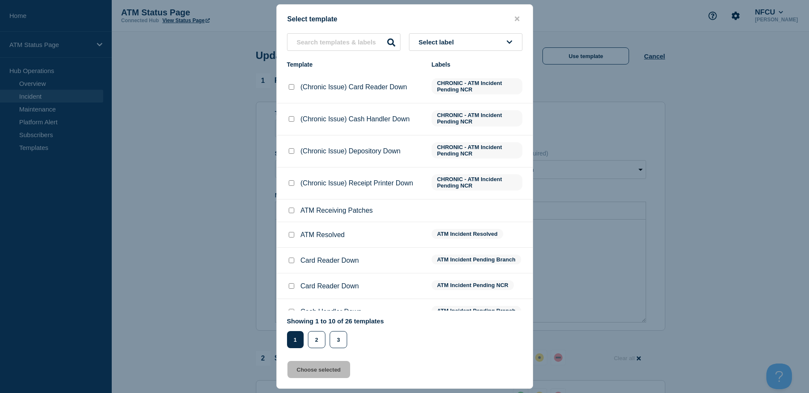
click at [483, 43] on button "Select label" at bounding box center [465, 41] width 113 height 17
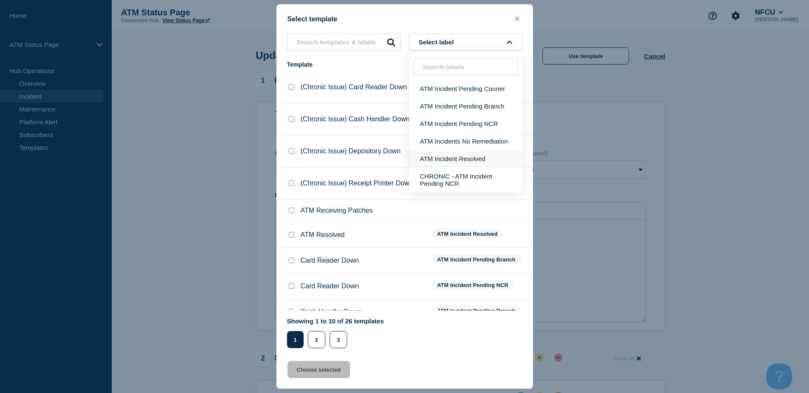
click at [477, 150] on button "ATM Incident Resolved" at bounding box center [465, 158] width 113 height 17
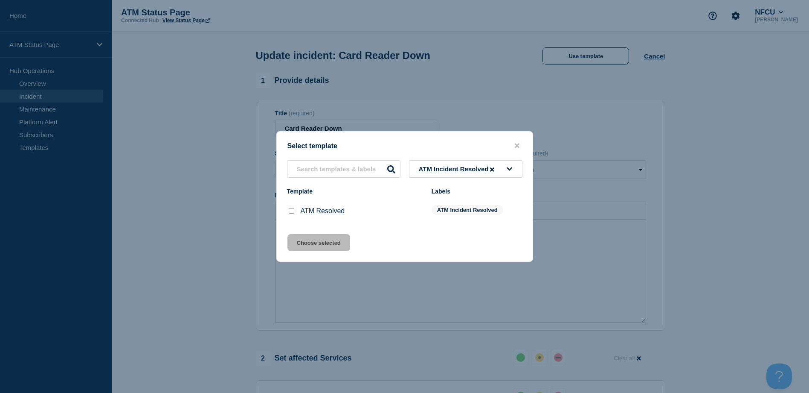
click at [290, 212] on input "ATM Resolved checkbox" at bounding box center [292, 211] width 6 height 6
checkbox input "true"
click at [325, 236] on button "Choose selected" at bounding box center [319, 242] width 63 height 17
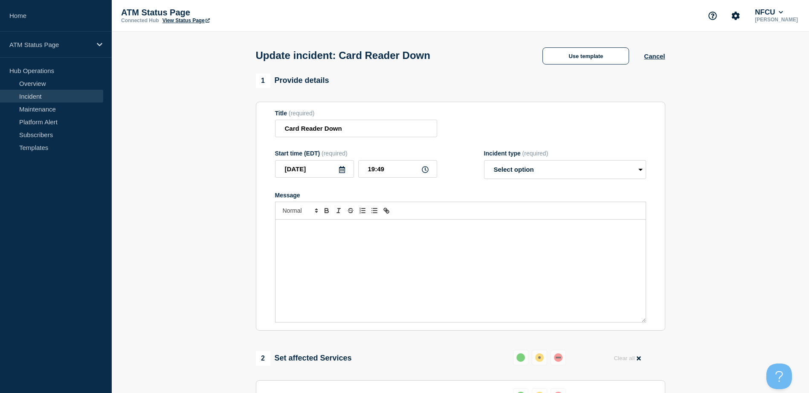
select select "resolved"
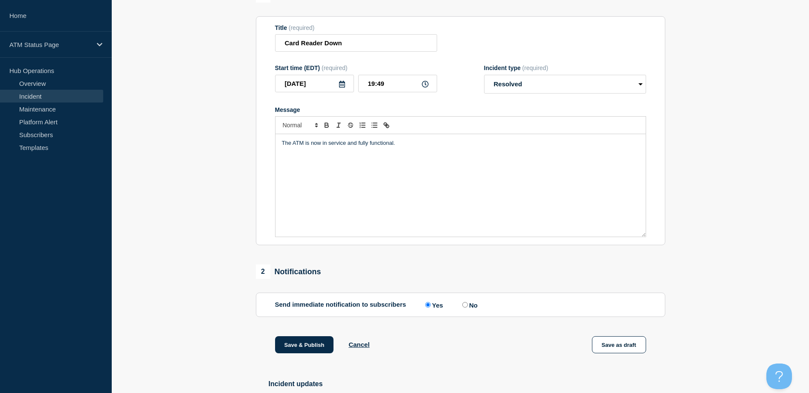
scroll to position [154, 0]
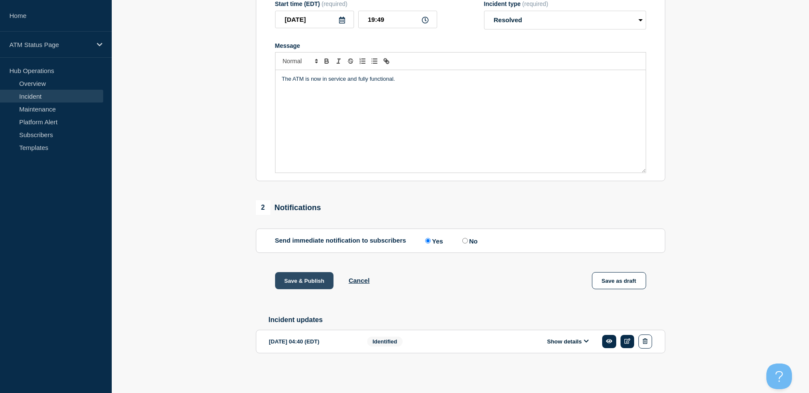
click at [317, 273] on button "Save & Publish" at bounding box center [304, 280] width 59 height 17
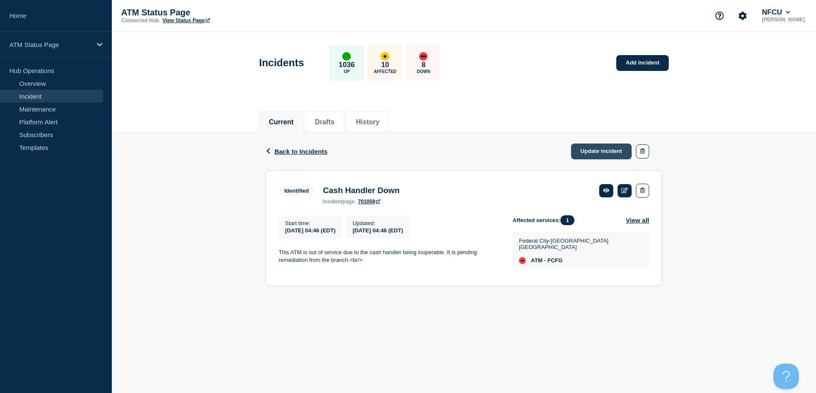
click at [604, 157] on link "Update incident" at bounding box center [601, 151] width 61 height 16
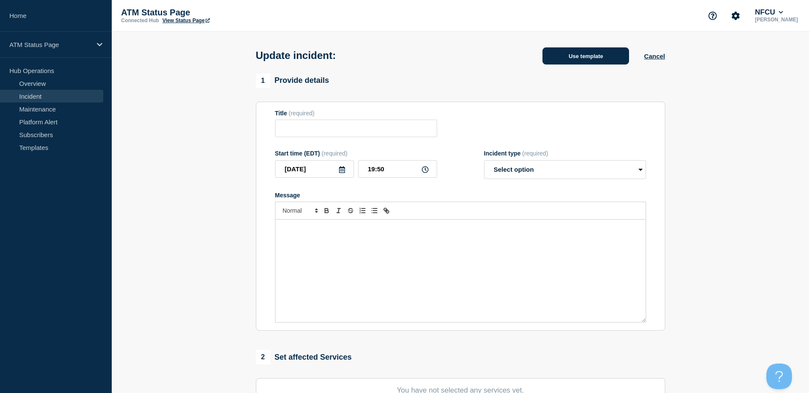
type input "Cash Handler Down"
click at [565, 56] on button "Use template" at bounding box center [586, 55] width 87 height 17
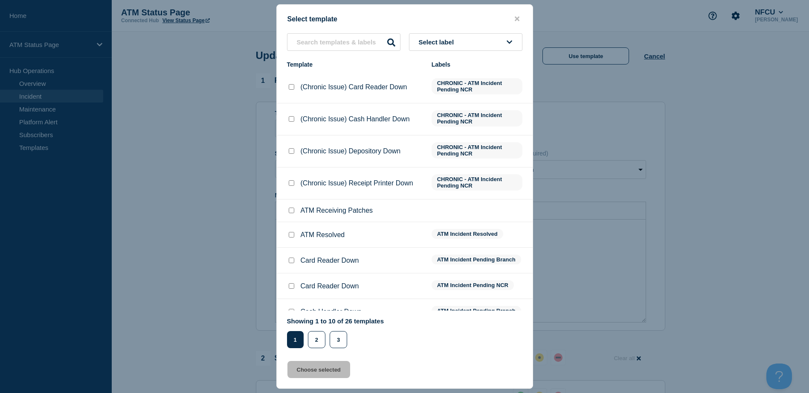
click at [515, 36] on button "Select label" at bounding box center [465, 41] width 113 height 17
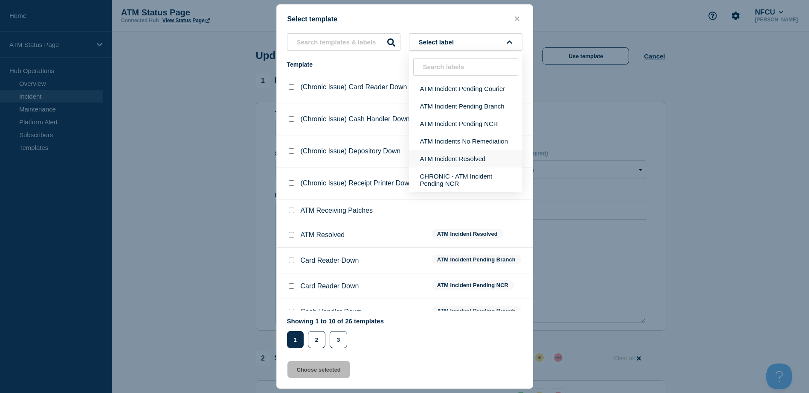
click at [466, 160] on button "ATM Incident Resolved" at bounding box center [465, 158] width 113 height 17
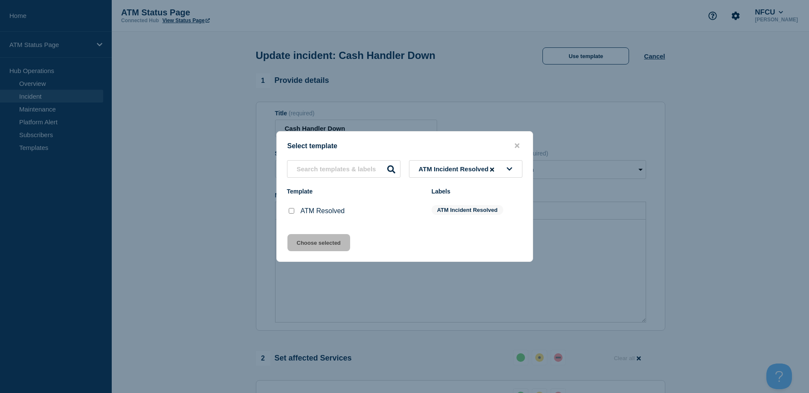
click at [286, 213] on li "ATM Resolved ATM Incident Resolved" at bounding box center [405, 210] width 256 height 25
click at [290, 213] on input "ATM Resolved checkbox" at bounding box center [292, 211] width 6 height 6
checkbox input "true"
click at [305, 243] on button "Choose selected" at bounding box center [319, 242] width 63 height 17
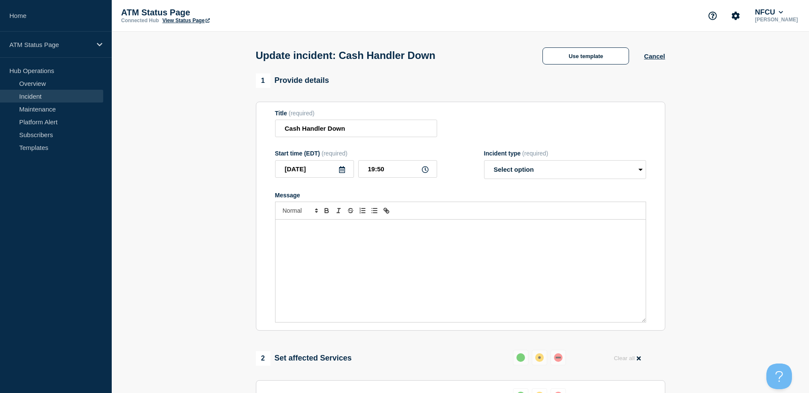
select select "resolved"
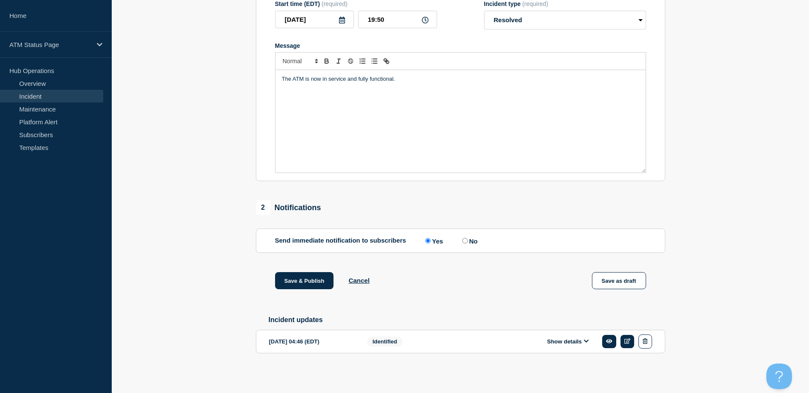
click at [465, 240] on section "Send immediate notification to subscribers Send immediate notification to subsc…" at bounding box center [461, 240] width 410 height 24
click at [465, 238] on input "No" at bounding box center [465, 241] width 6 height 6
radio input "true"
radio input "false"
click at [318, 272] on button "Save & Publish" at bounding box center [304, 280] width 59 height 17
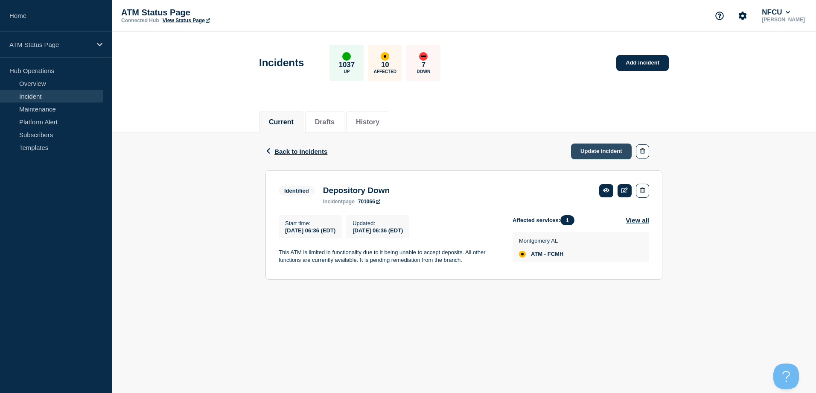
drag, startPoint x: 598, startPoint y: 150, endPoint x: 594, endPoint y: 143, distance: 8.0
click at [598, 150] on link "Update incident" at bounding box center [601, 151] width 61 height 16
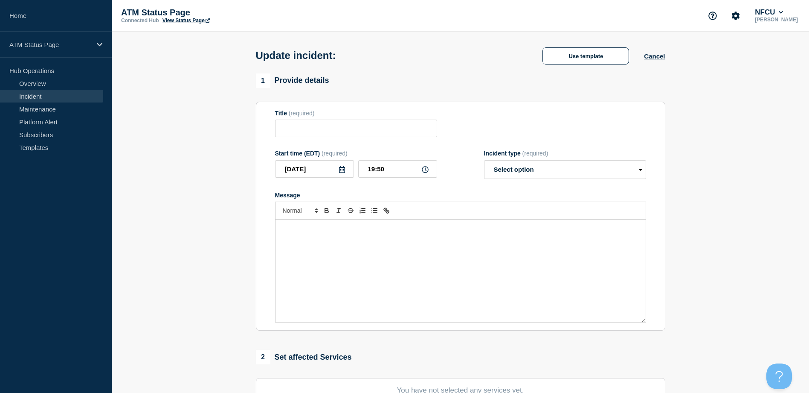
type input "Depository Down"
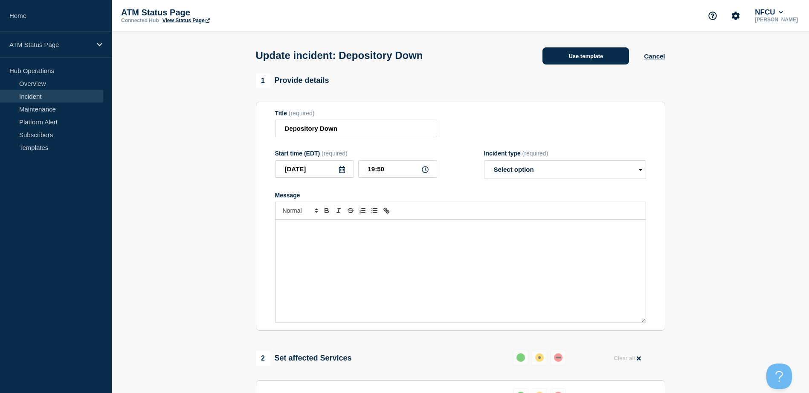
click at [576, 63] on button "Use template" at bounding box center [586, 55] width 87 height 17
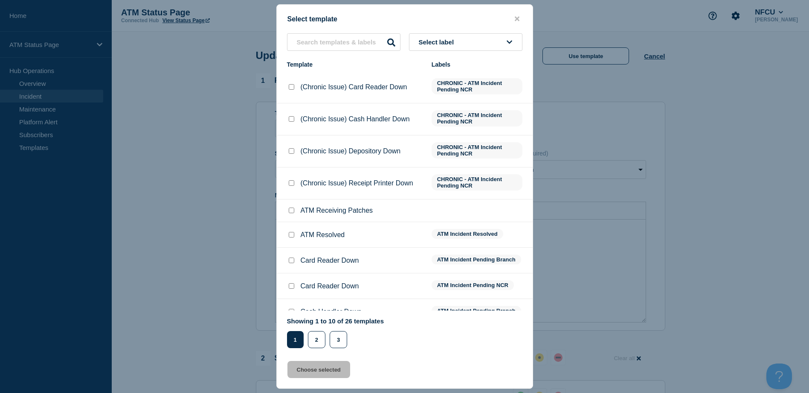
click at [499, 45] on button "Select label" at bounding box center [465, 41] width 113 height 17
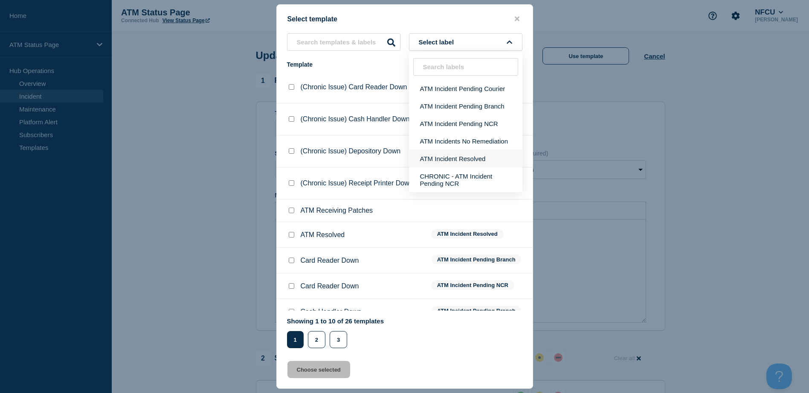
click at [479, 154] on button "ATM Incident Resolved" at bounding box center [465, 158] width 113 height 17
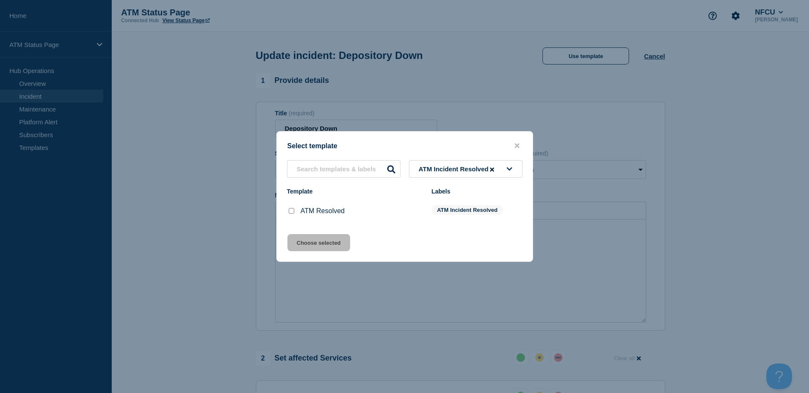
click at [289, 213] on input "ATM Resolved checkbox" at bounding box center [292, 211] width 6 height 6
checkbox input "true"
click at [299, 239] on button "Choose selected" at bounding box center [319, 242] width 63 height 17
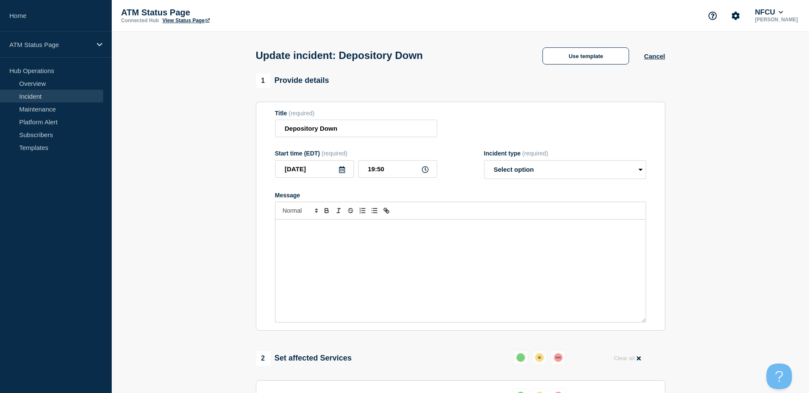
select select "resolved"
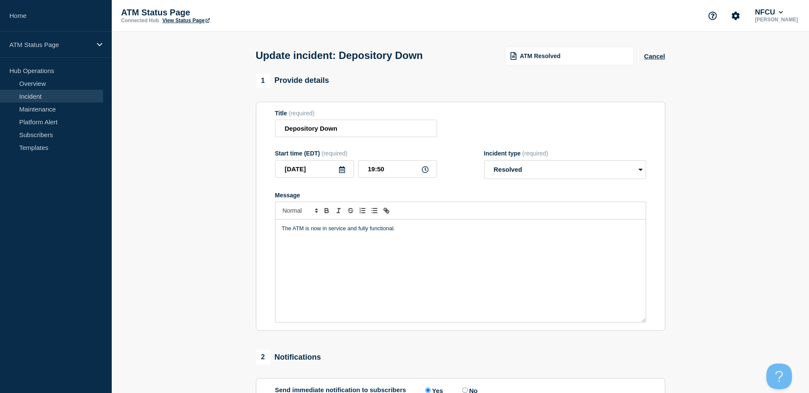
scroll to position [154, 0]
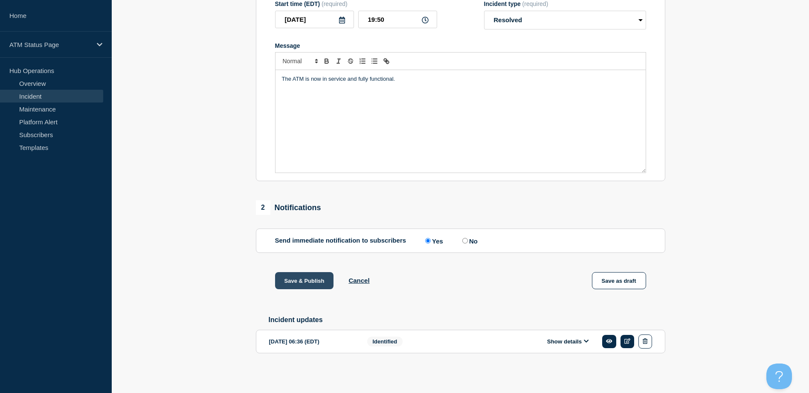
click at [308, 279] on button "Save & Publish" at bounding box center [304, 280] width 59 height 17
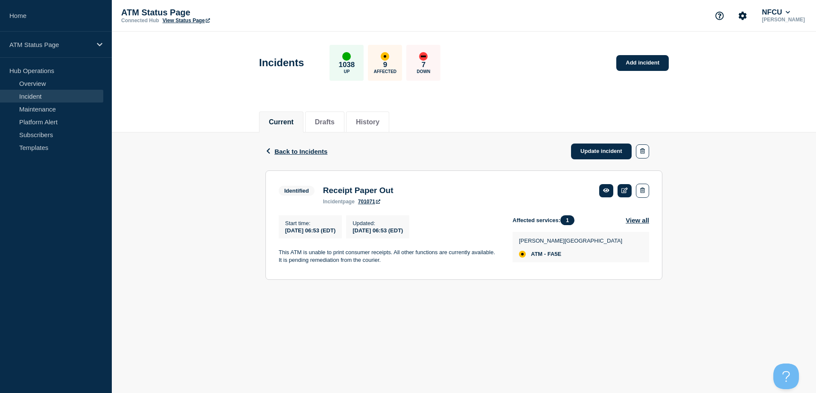
click at [552, 257] on span "ATM - FA5E" at bounding box center [546, 253] width 30 height 7
copy span "FA5E"
click at [488, 71] on div "Incidents 1038 Up 9 Affected 7 Down Add incident" at bounding box center [464, 60] width 429 height 52
click at [600, 152] on link "Update incident" at bounding box center [601, 151] width 61 height 16
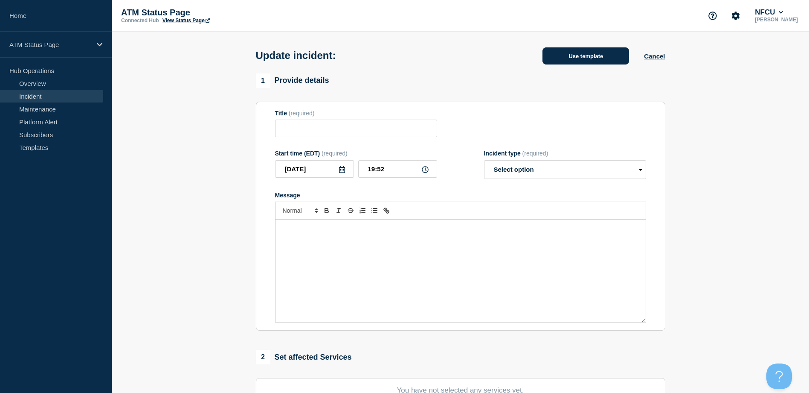
type input "Card Reader Down"
click at [594, 63] on button "Use template" at bounding box center [586, 55] width 87 height 17
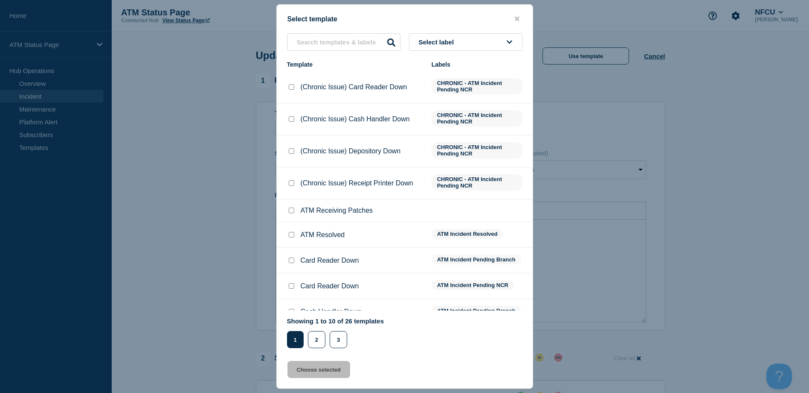
click at [503, 49] on button "Select label" at bounding box center [465, 41] width 113 height 17
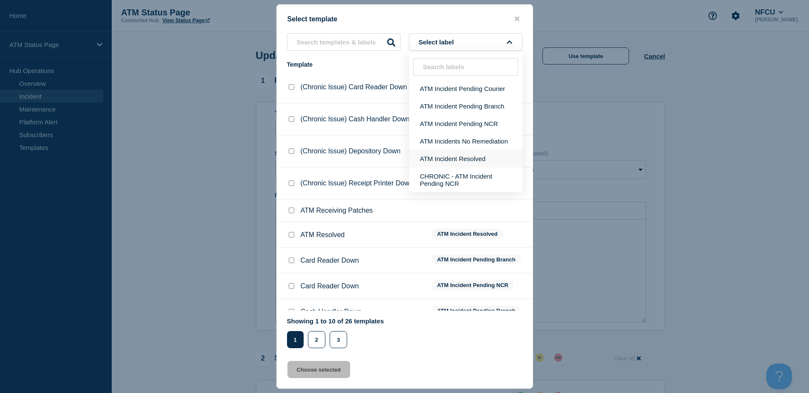
click at [481, 153] on button "ATM Incident Resolved" at bounding box center [465, 158] width 113 height 17
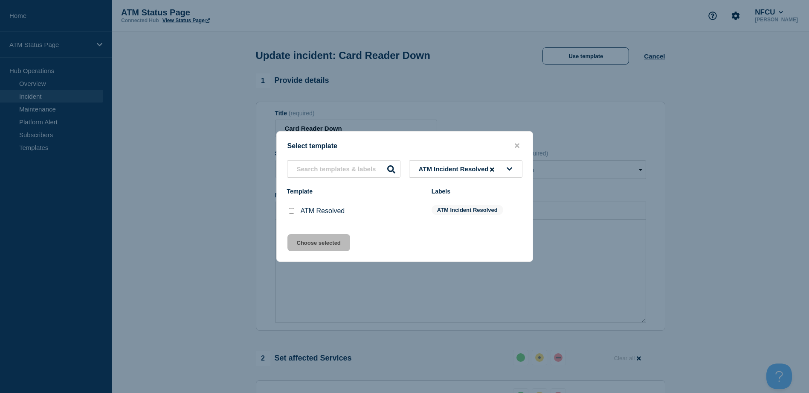
click at [291, 212] on input "ATM Resolved checkbox" at bounding box center [292, 211] width 6 height 6
checkbox input "true"
click at [299, 241] on button "Choose selected" at bounding box center [319, 242] width 63 height 17
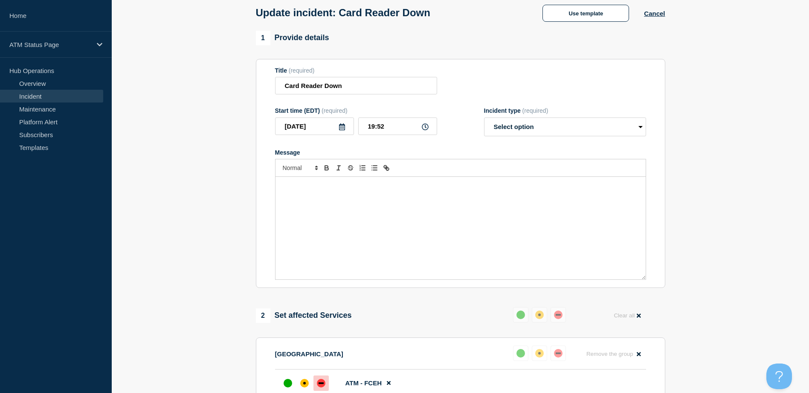
select select "resolved"
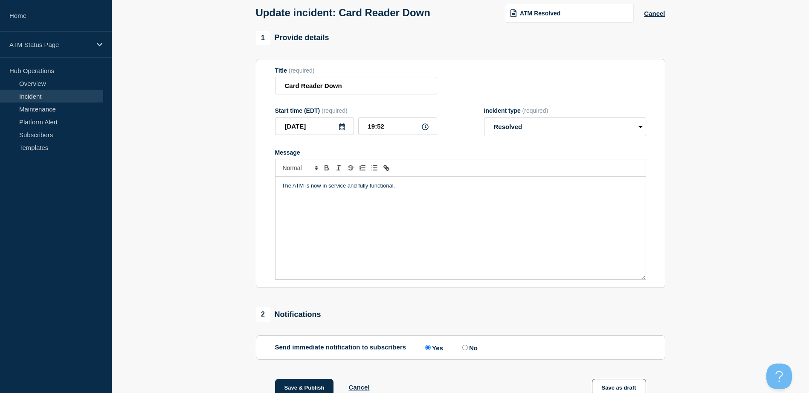
scroll to position [154, 0]
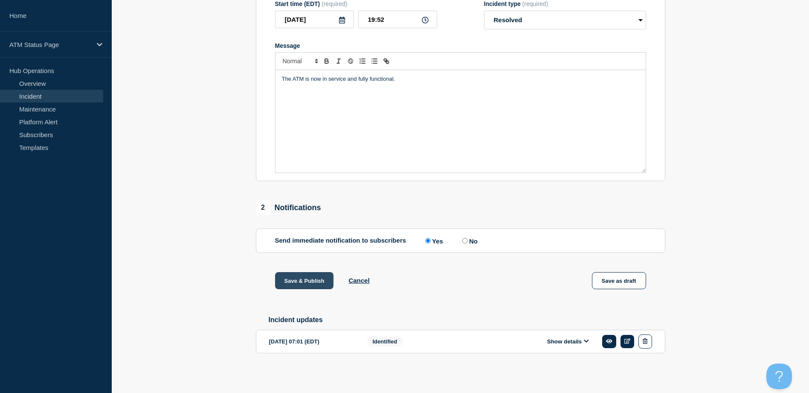
click at [300, 275] on button "Save & Publish" at bounding box center [304, 280] width 59 height 17
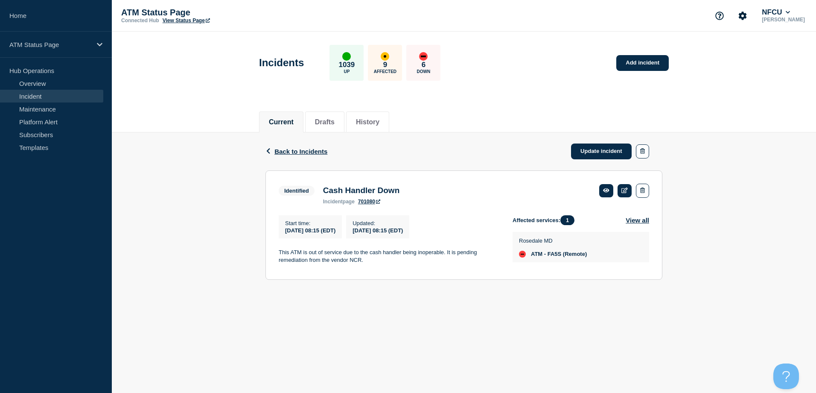
click at [561, 256] on span "ATM - FA5S (Remote)" at bounding box center [559, 253] width 56 height 7
copy span "FA5S"
click at [608, 150] on link "Update incident" at bounding box center [601, 151] width 61 height 16
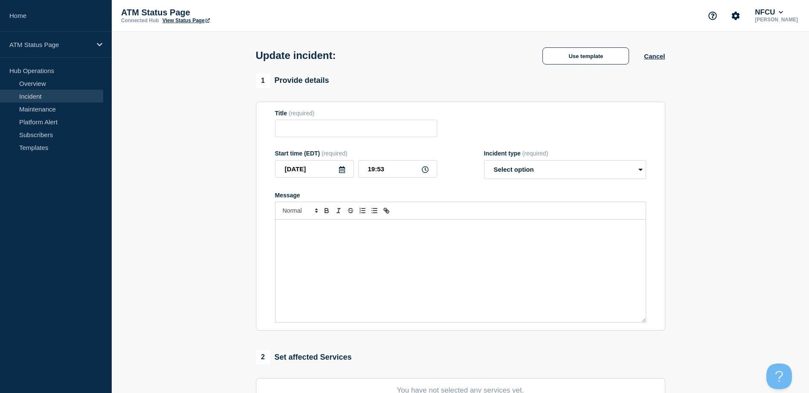
type input "Cash Handler Down"
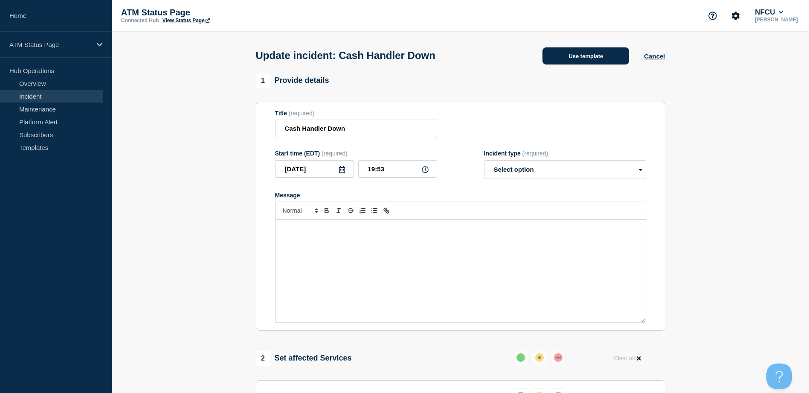
click at [580, 62] on button "Use template" at bounding box center [586, 55] width 87 height 17
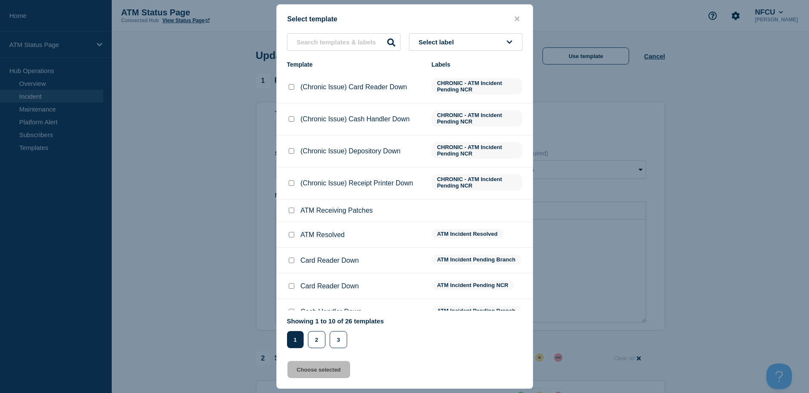
click at [512, 49] on button "Select label" at bounding box center [465, 41] width 113 height 17
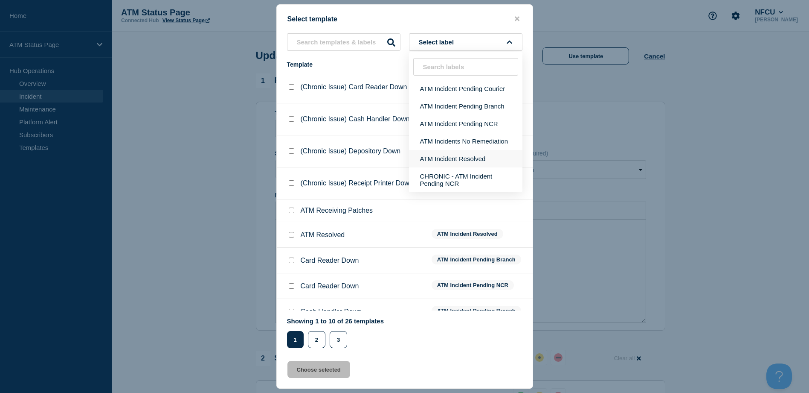
click at [472, 156] on button "ATM Incident Resolved" at bounding box center [465, 158] width 113 height 17
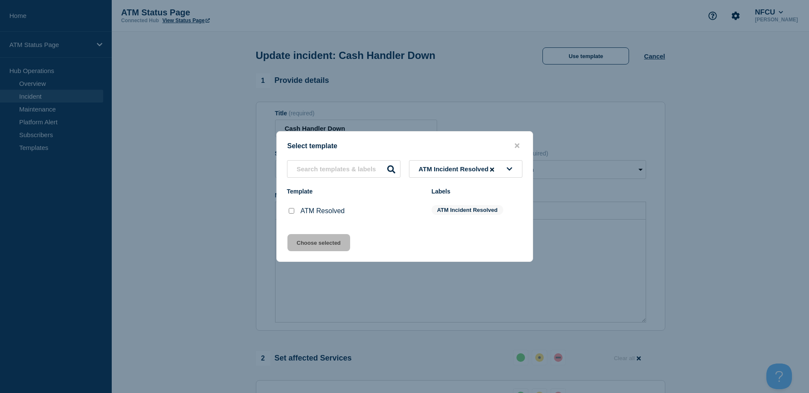
click at [289, 212] on input "ATM Resolved checkbox" at bounding box center [292, 211] width 6 height 6
checkbox input "true"
click at [297, 239] on button "Choose selected" at bounding box center [319, 242] width 63 height 17
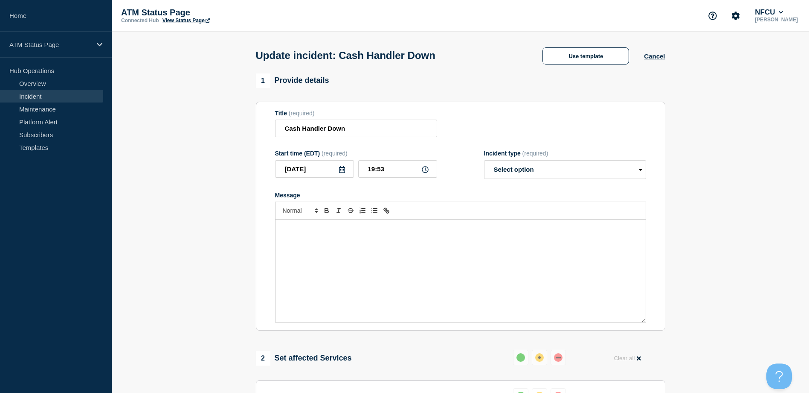
scroll to position [154, 0]
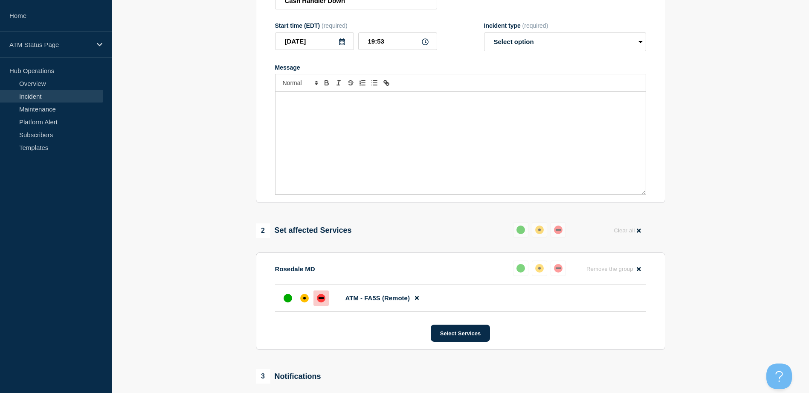
select select "resolved"
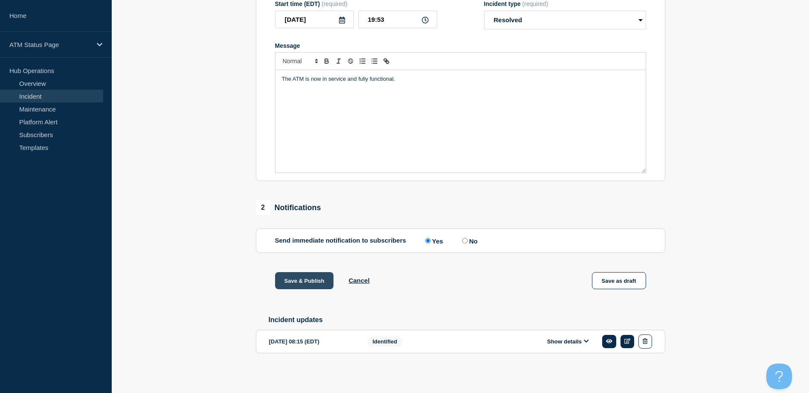
click at [303, 273] on button "Save & Publish" at bounding box center [304, 280] width 59 height 17
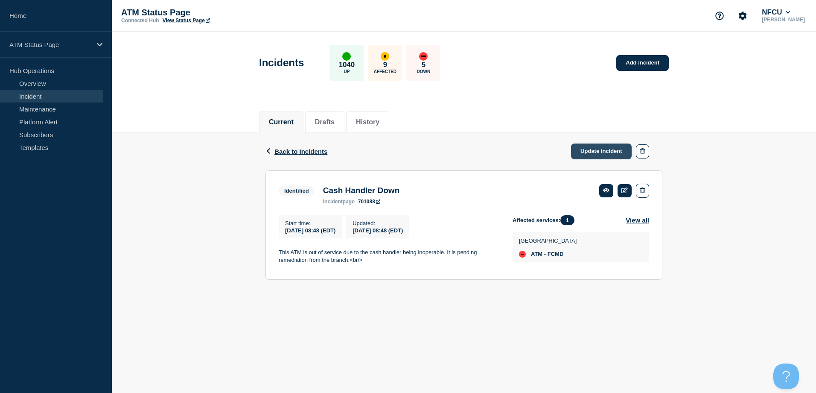
click at [586, 152] on link "Update incident" at bounding box center [601, 151] width 61 height 16
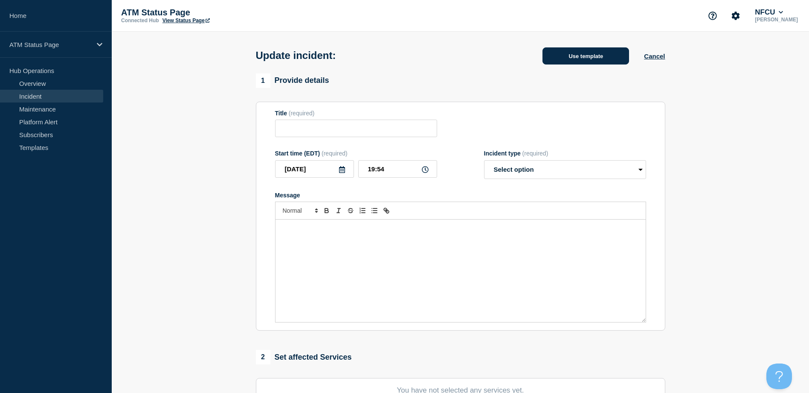
type input "Cash Handler Down"
click at [580, 50] on button "Use template" at bounding box center [586, 55] width 87 height 17
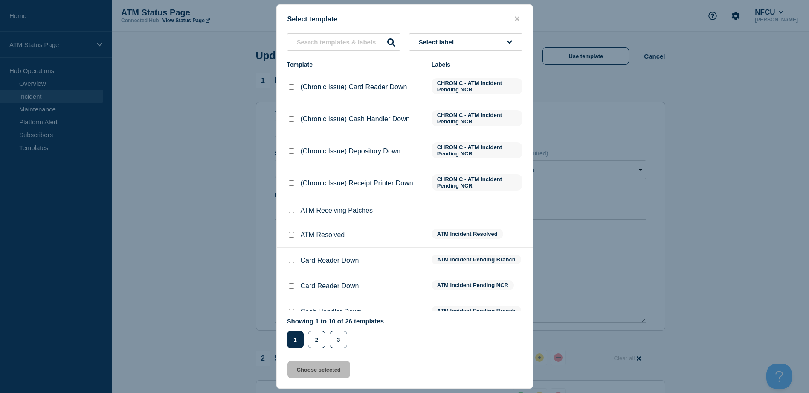
click at [494, 33] on div "Select template Select label Template Labels (Chronic Issue) Card Reader Down C…" at bounding box center [404, 196] width 257 height 384
click at [493, 35] on button "Select label" at bounding box center [465, 41] width 113 height 17
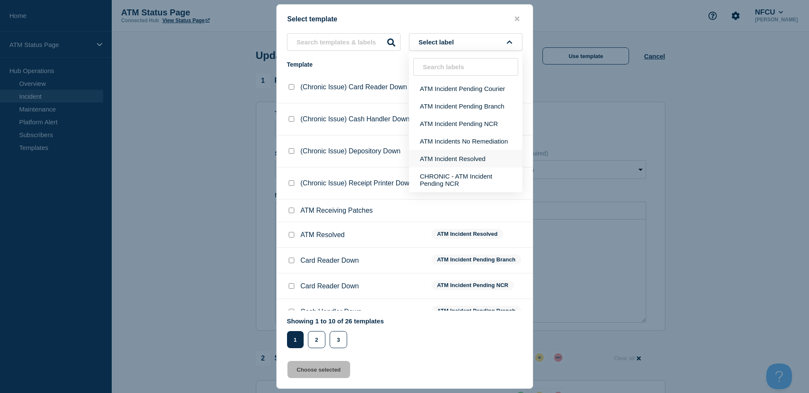
click at [471, 158] on button "ATM Incident Resolved" at bounding box center [465, 158] width 113 height 17
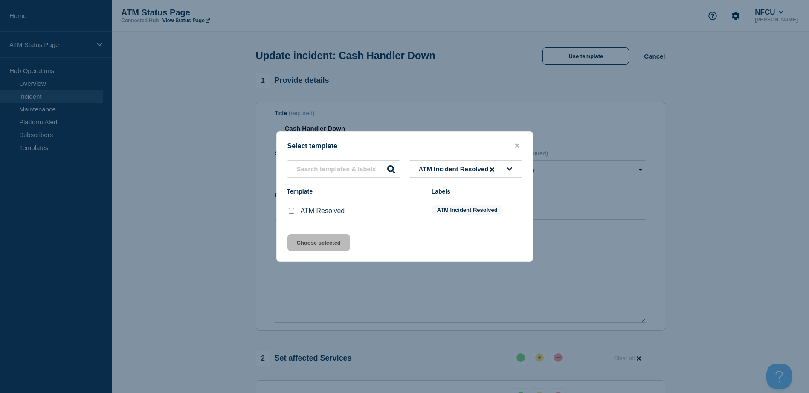
click at [291, 210] on input "ATM Resolved checkbox" at bounding box center [292, 211] width 6 height 6
checkbox input "true"
click at [306, 243] on button "Choose selected" at bounding box center [319, 242] width 63 height 17
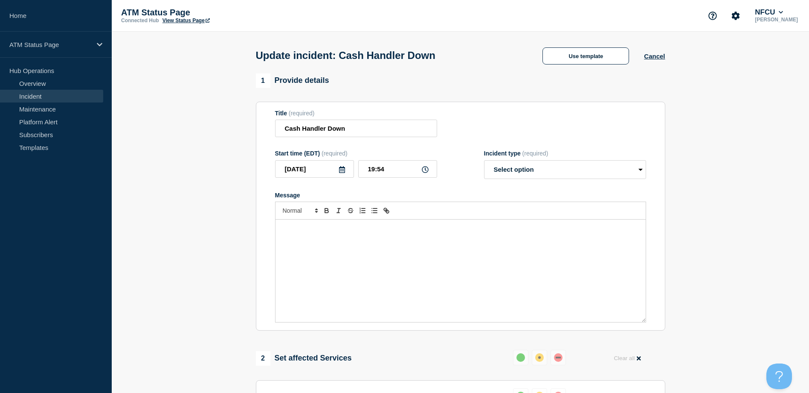
select select "resolved"
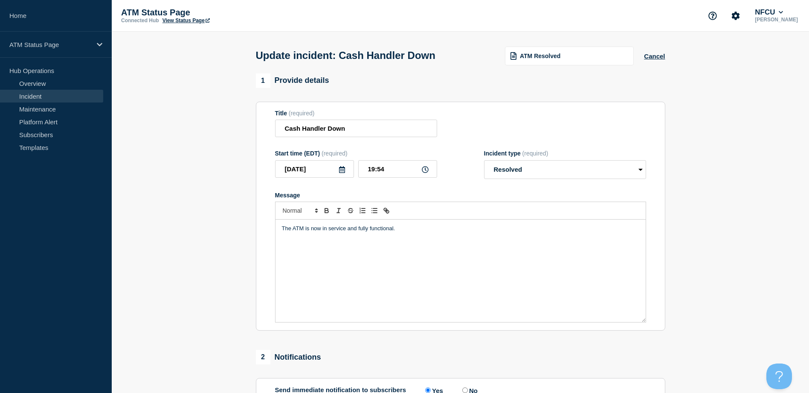
scroll to position [154, 0]
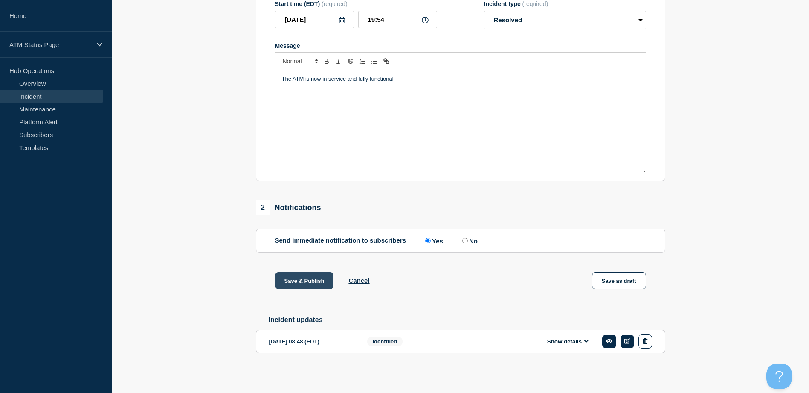
click at [307, 279] on button "Save & Publish" at bounding box center [304, 280] width 59 height 17
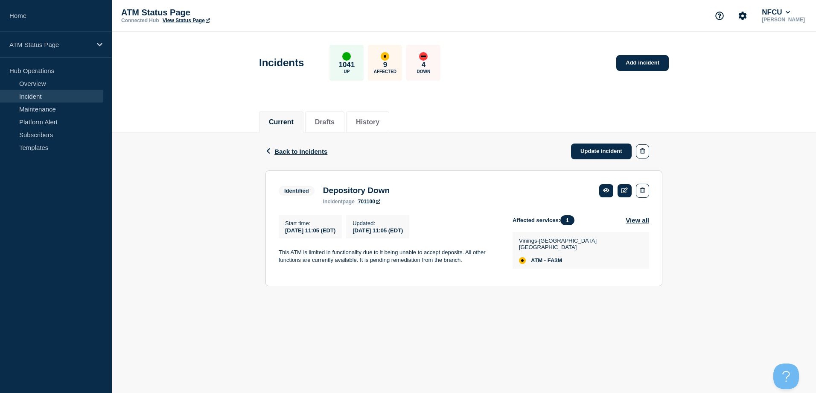
click at [555, 257] on span "ATM - FA3M" at bounding box center [546, 260] width 31 height 7
copy span "FA3M"
click at [624, 153] on link "Update incident" at bounding box center [601, 151] width 61 height 16
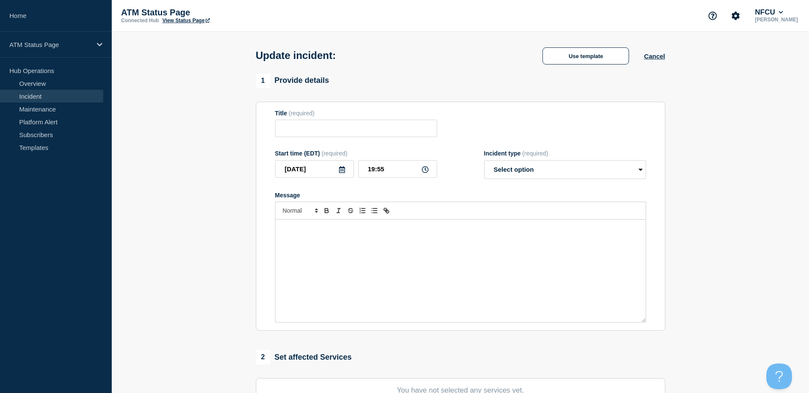
type input "Depository Down"
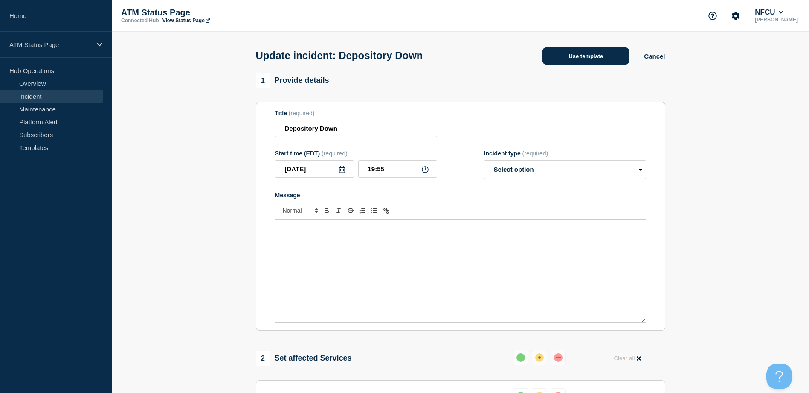
click at [602, 62] on button "Use template" at bounding box center [586, 55] width 87 height 17
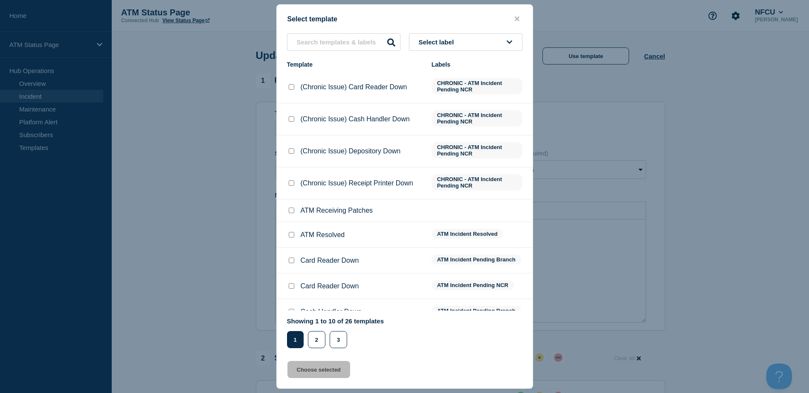
click at [464, 40] on button "Select label" at bounding box center [465, 41] width 113 height 17
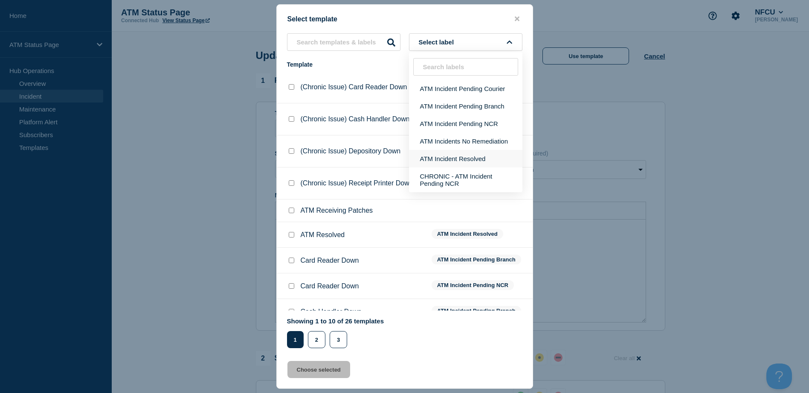
click at [466, 159] on button "ATM Incident Resolved" at bounding box center [465, 158] width 113 height 17
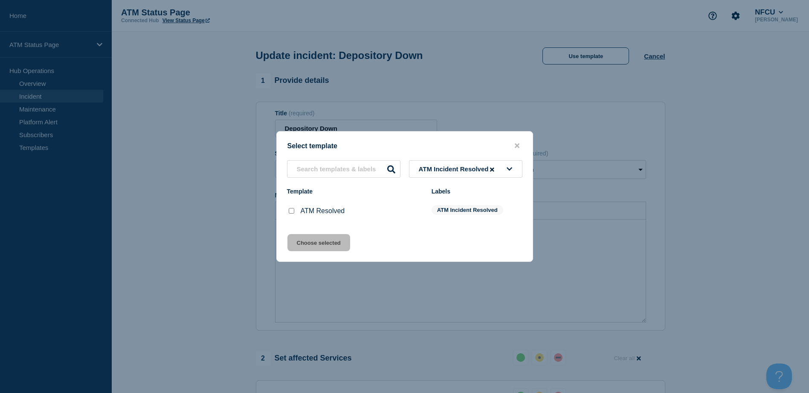
click at [292, 213] on input "ATM Resolved checkbox" at bounding box center [292, 211] width 6 height 6
checkbox input "true"
click at [296, 236] on button "Choose selected" at bounding box center [319, 242] width 63 height 17
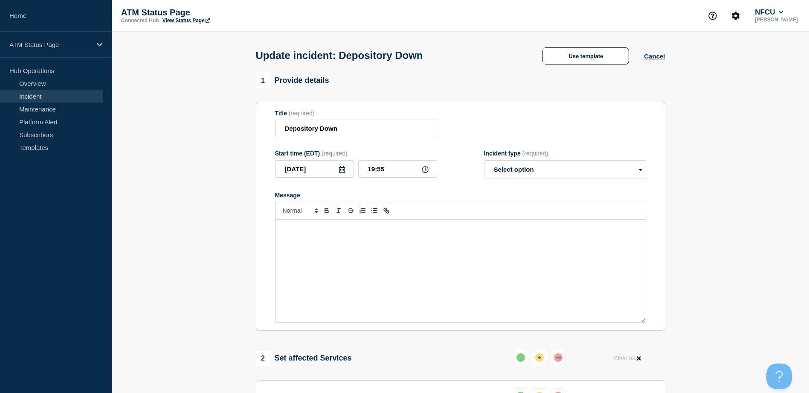
select select "resolved"
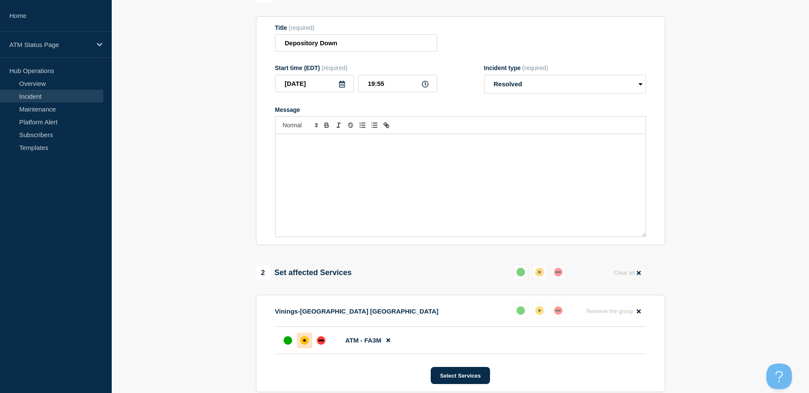
scroll to position [154, 0]
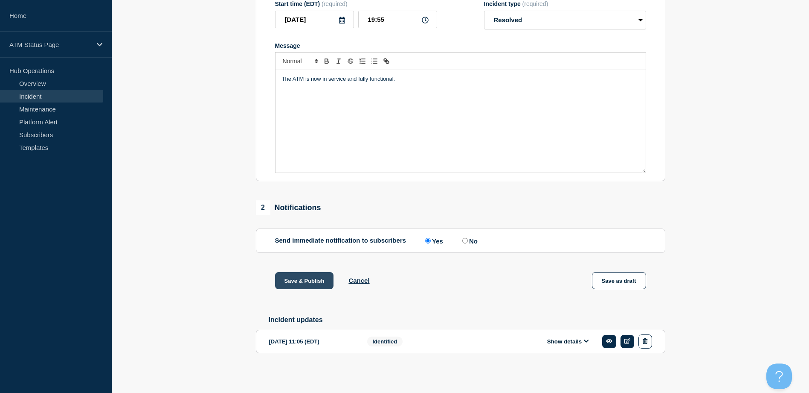
click at [300, 274] on button "Save & Publish" at bounding box center [304, 280] width 59 height 17
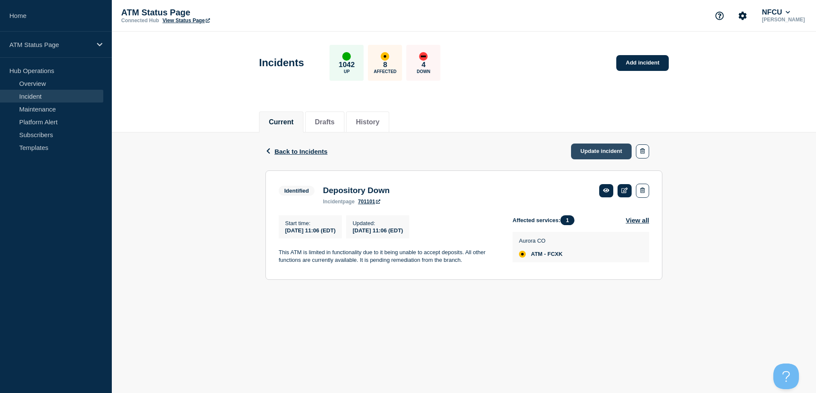
click at [587, 153] on link "Update incident" at bounding box center [601, 151] width 61 height 16
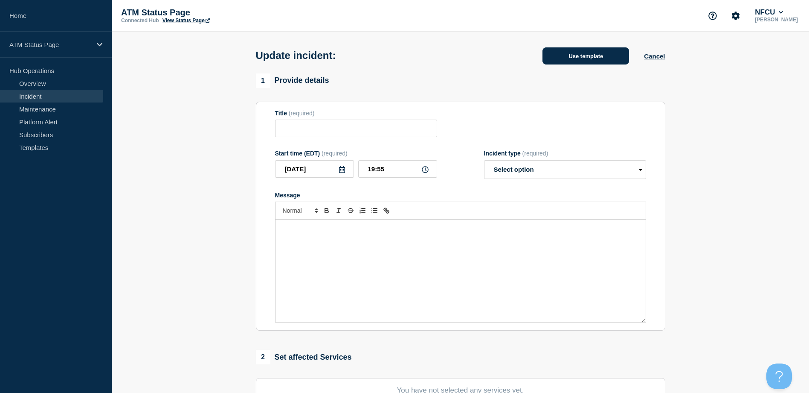
type input "Depository Down"
click at [599, 55] on button "Use template" at bounding box center [586, 55] width 87 height 17
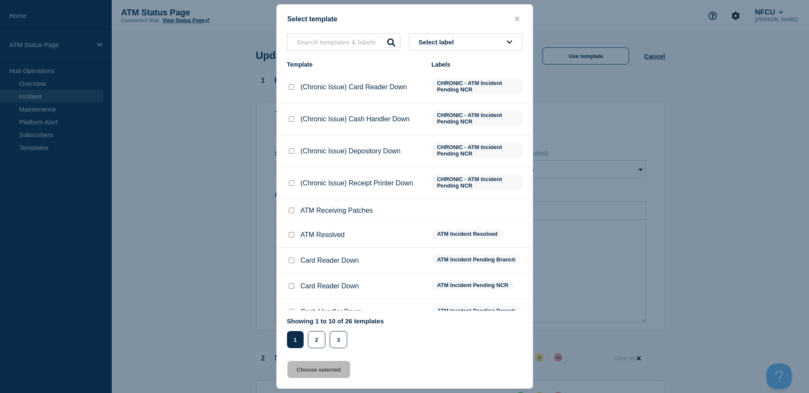
click at [482, 41] on button "Select label" at bounding box center [465, 41] width 113 height 17
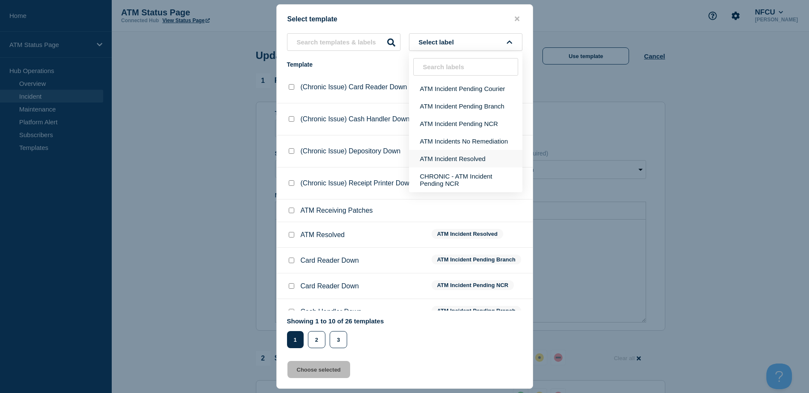
click at [474, 152] on button "ATM Incident Resolved" at bounding box center [465, 158] width 113 height 17
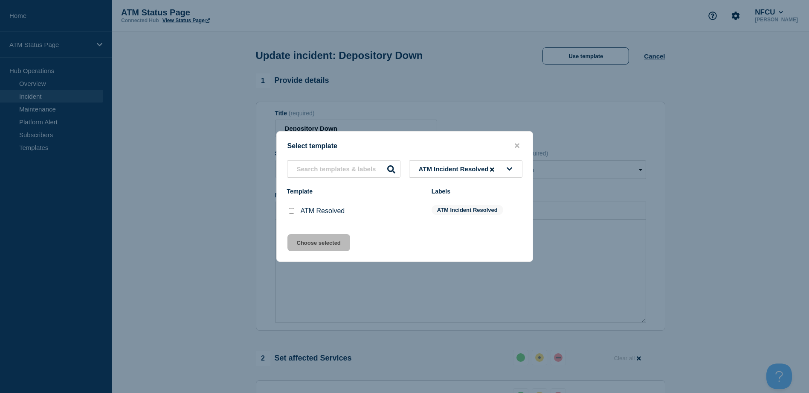
click at [294, 211] on input "ATM Resolved checkbox" at bounding box center [292, 211] width 6 height 6
checkbox input "true"
click at [313, 239] on button "Choose selected" at bounding box center [319, 242] width 63 height 17
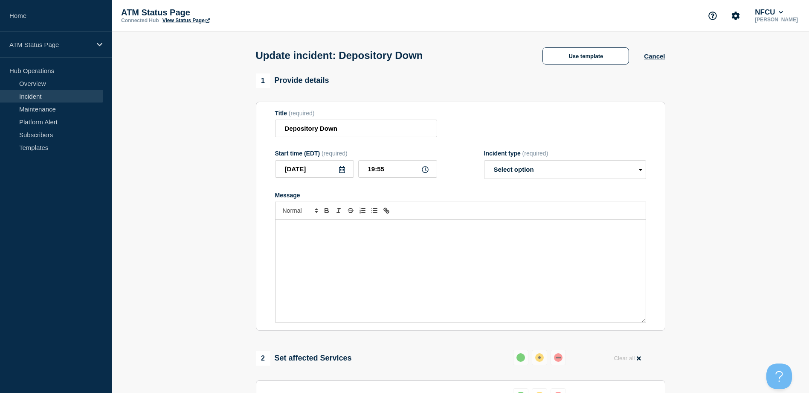
select select "resolved"
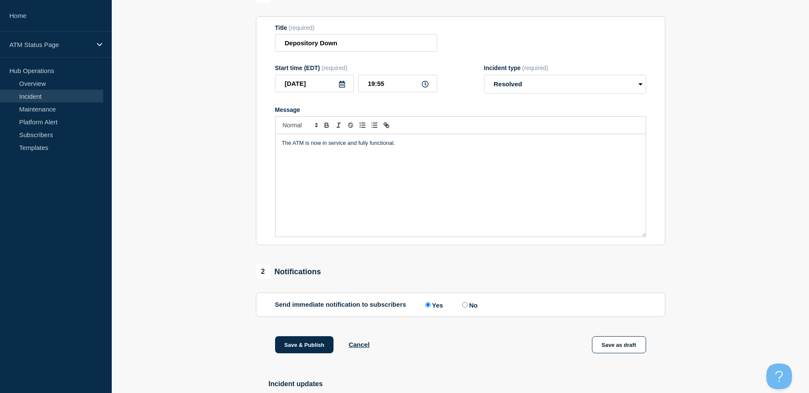
scroll to position [154, 0]
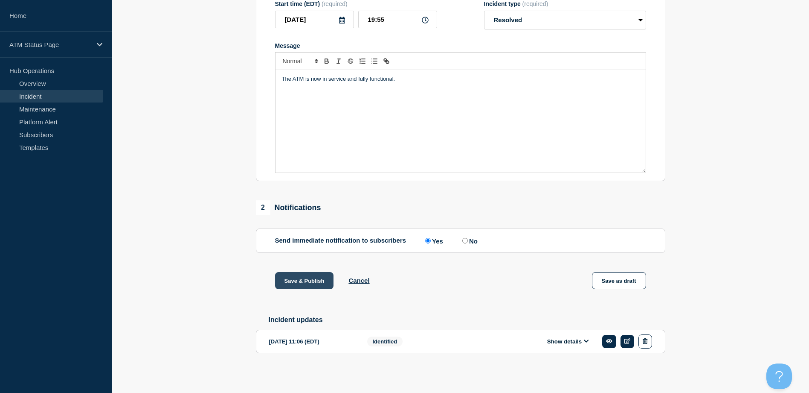
click at [297, 279] on button "Save & Publish" at bounding box center [304, 280] width 59 height 17
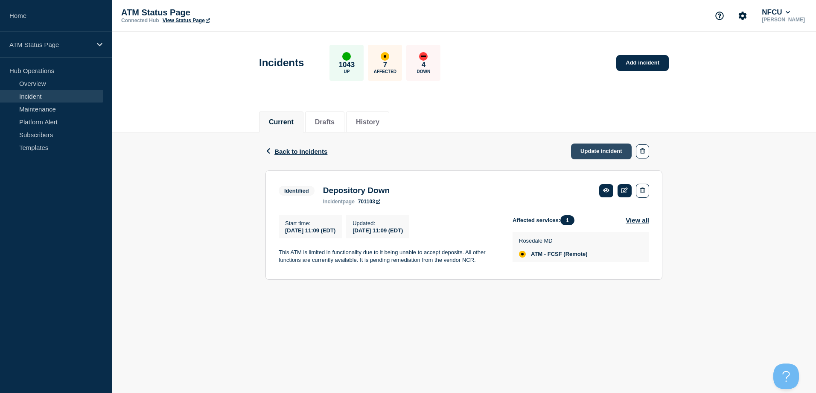
click at [593, 149] on link "Update incident" at bounding box center [601, 151] width 61 height 16
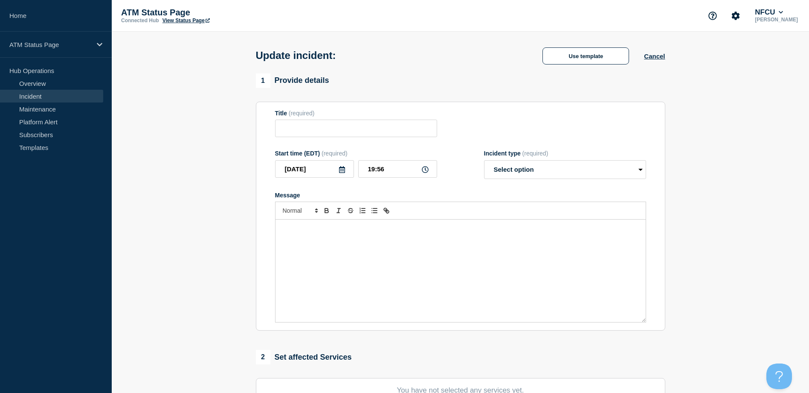
type input "Depository Down"
click at [601, 43] on div "Update incident: Depository Down Use template Cancel" at bounding box center [460, 53] width 429 height 42
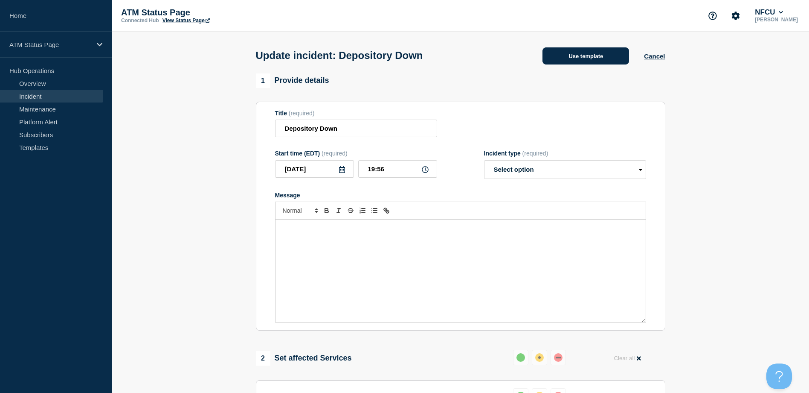
click at [596, 53] on button "Use template" at bounding box center [586, 55] width 87 height 17
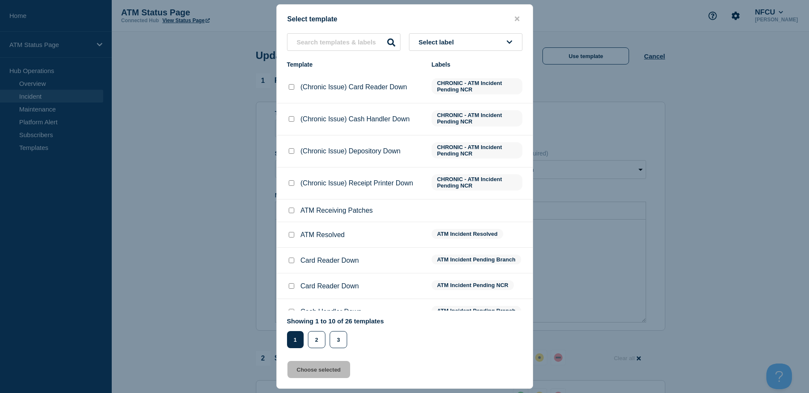
click at [435, 39] on span "Select label" at bounding box center [438, 41] width 39 height 7
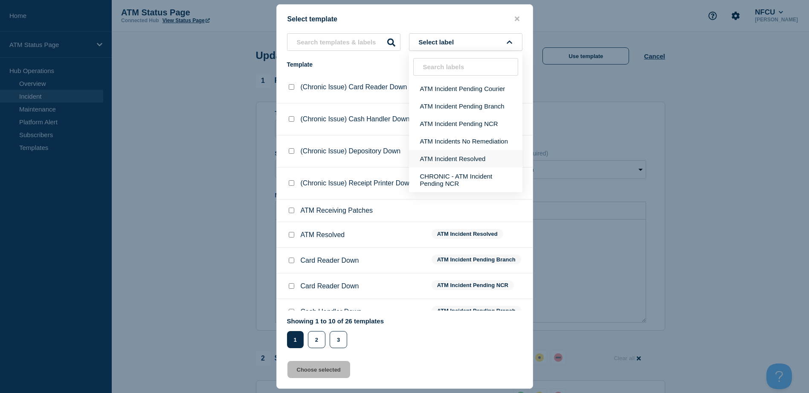
click at [438, 154] on button "ATM Incident Resolved" at bounding box center [465, 158] width 113 height 17
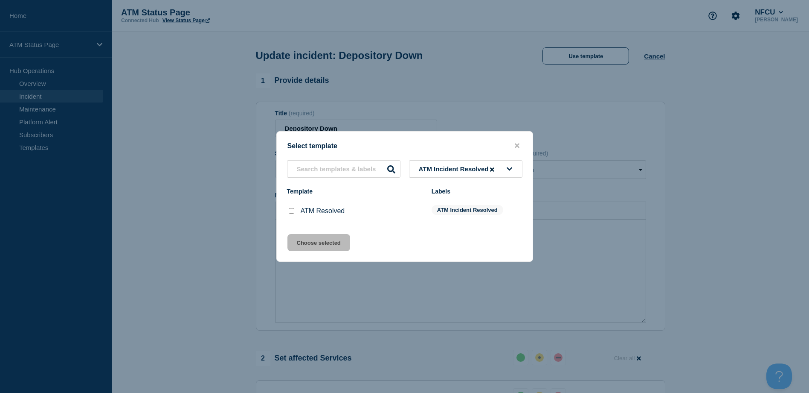
click at [290, 211] on input "ATM Resolved checkbox" at bounding box center [292, 211] width 6 height 6
checkbox input "true"
click at [302, 235] on button "Choose selected" at bounding box center [319, 242] width 63 height 17
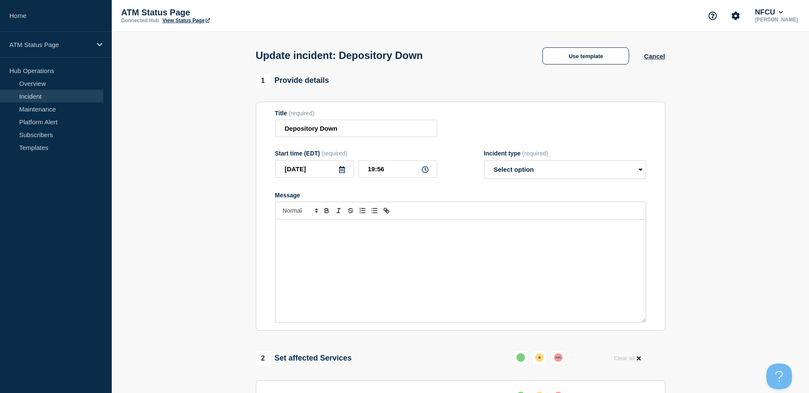
select select "resolved"
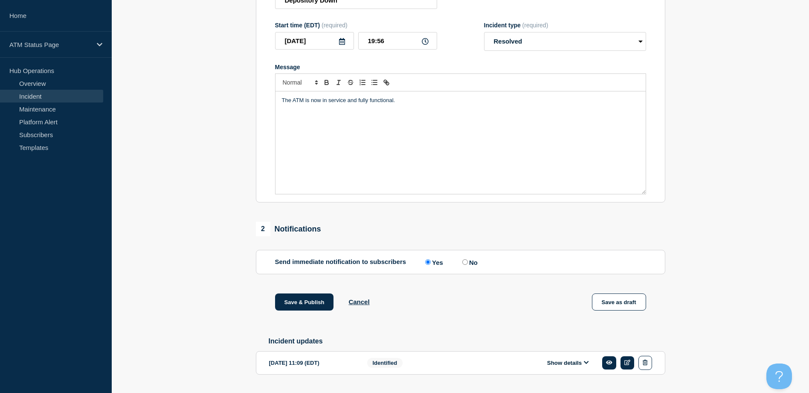
scroll to position [154, 0]
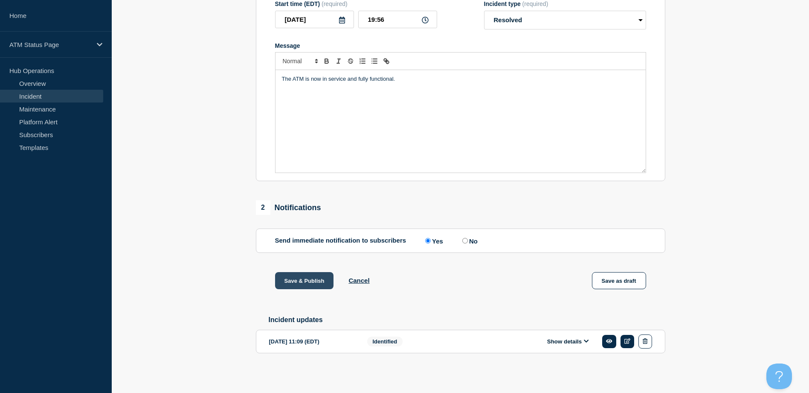
click at [305, 281] on button "Save & Publish" at bounding box center [304, 280] width 59 height 17
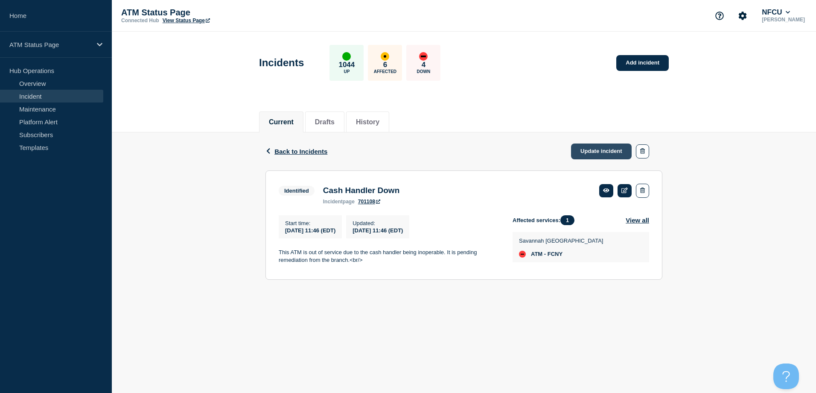
click at [613, 144] on link "Update incident" at bounding box center [601, 151] width 61 height 16
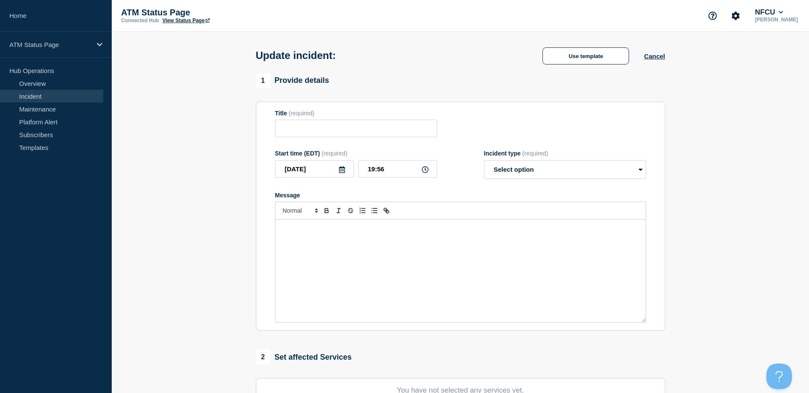
type input "Cash Handler Down"
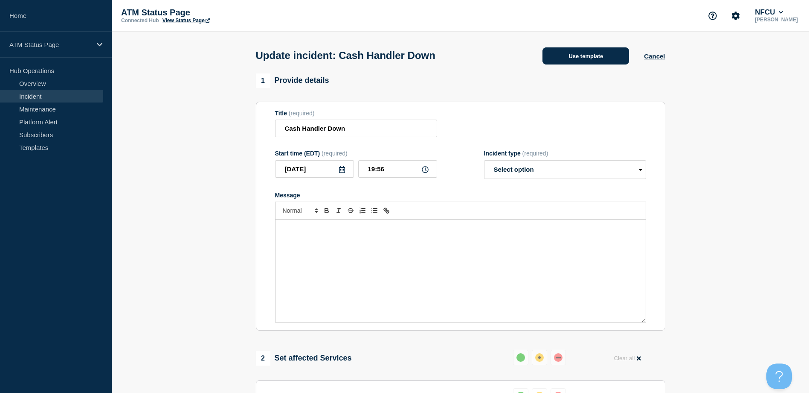
click at [588, 57] on button "Use template" at bounding box center [586, 55] width 87 height 17
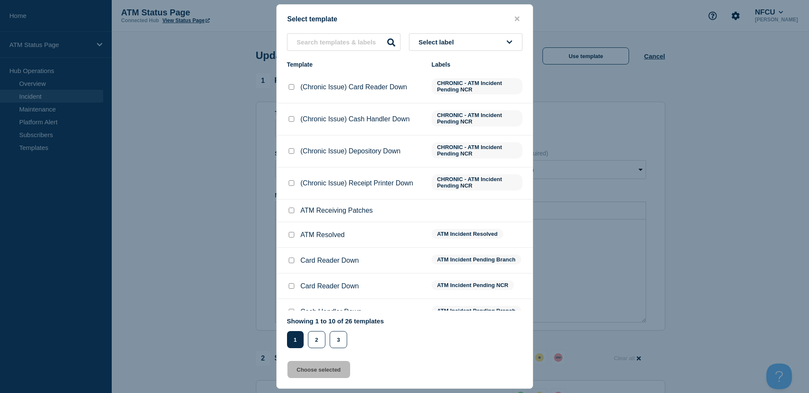
click at [505, 41] on button "Select label" at bounding box center [465, 41] width 113 height 17
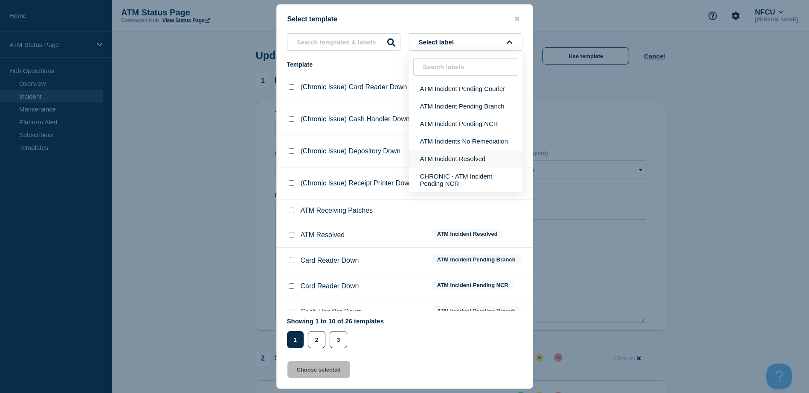
click at [470, 158] on button "ATM Incident Resolved" at bounding box center [465, 158] width 113 height 17
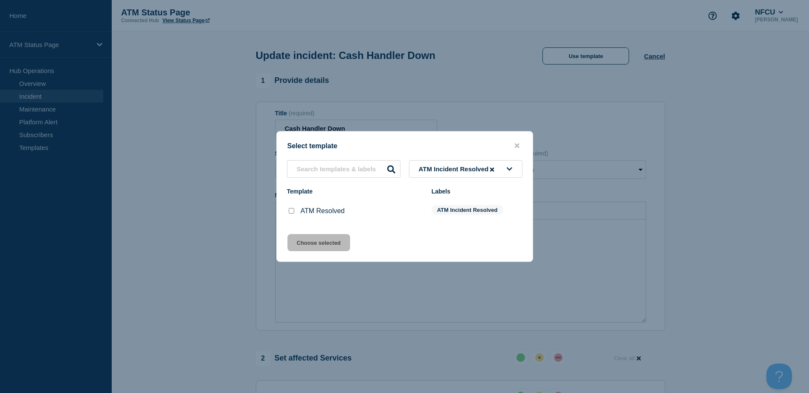
click at [290, 210] on input "ATM Resolved checkbox" at bounding box center [292, 211] width 6 height 6
checkbox input "true"
click at [308, 241] on button "Choose selected" at bounding box center [319, 242] width 63 height 17
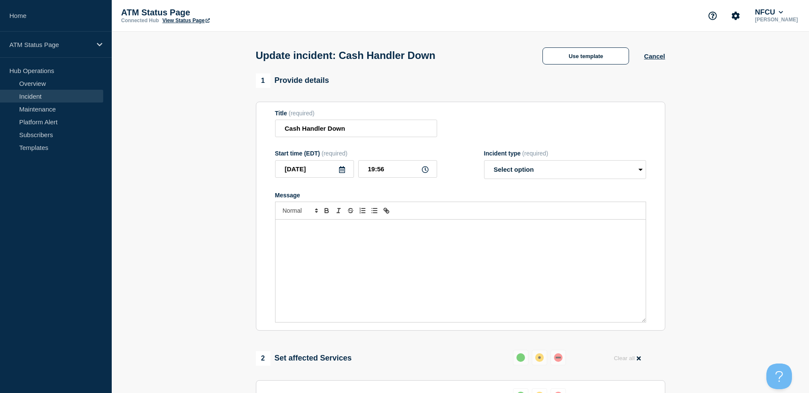
select select "resolved"
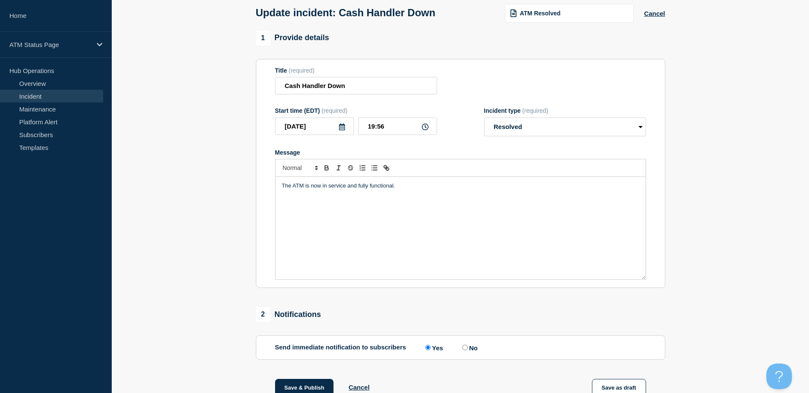
scroll to position [128, 0]
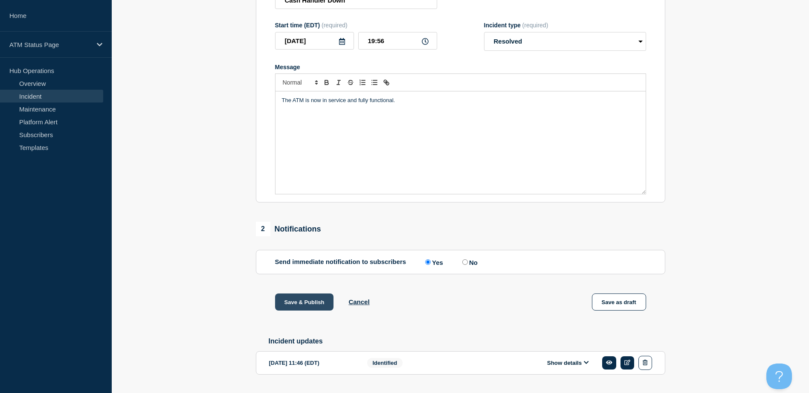
click at [312, 296] on button "Save & Publish" at bounding box center [304, 301] width 59 height 17
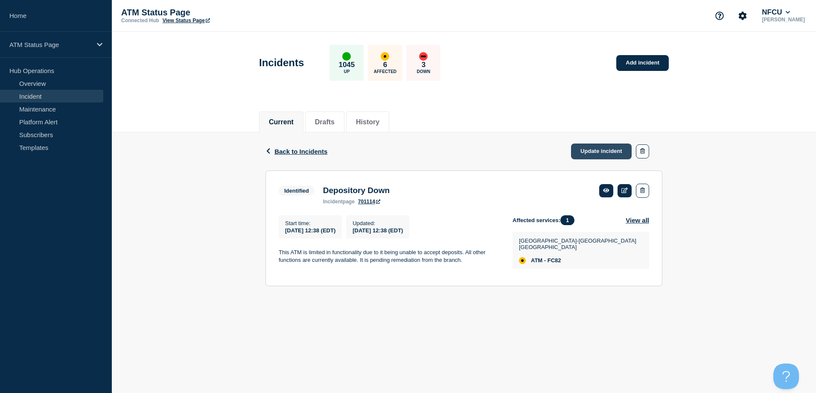
click at [585, 147] on link "Update incident" at bounding box center [601, 151] width 61 height 16
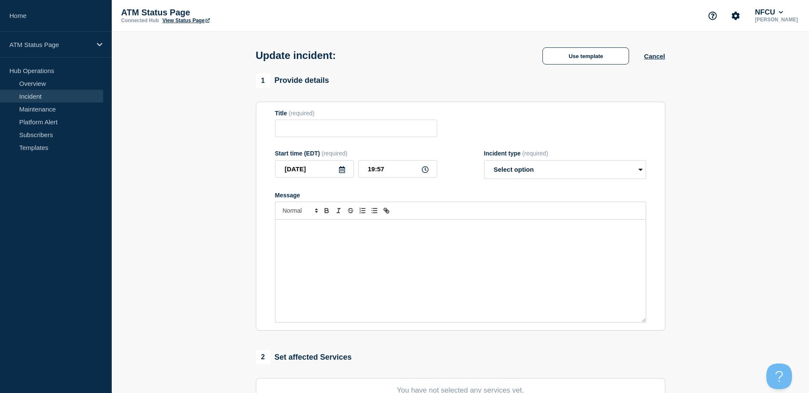
type input "Depository Down"
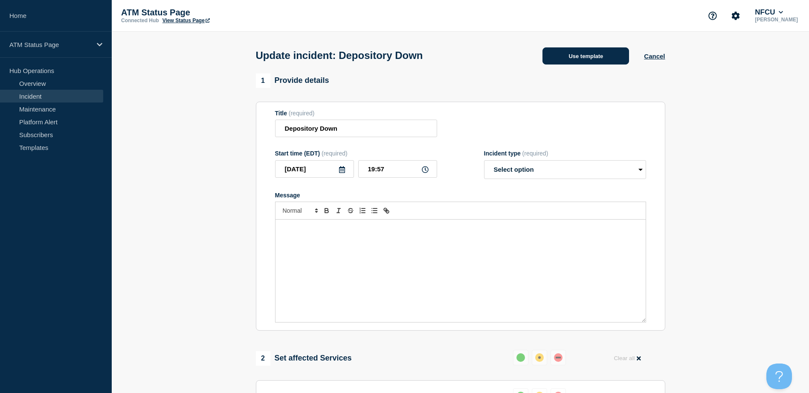
click at [590, 56] on button "Use template" at bounding box center [586, 55] width 87 height 17
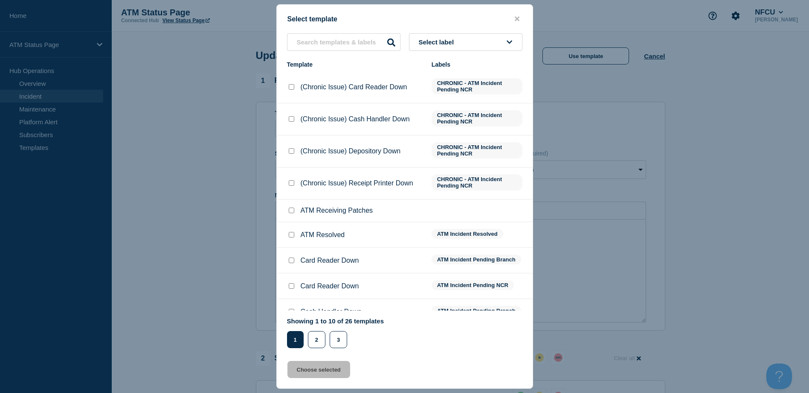
click at [500, 42] on button "Select label" at bounding box center [465, 41] width 113 height 17
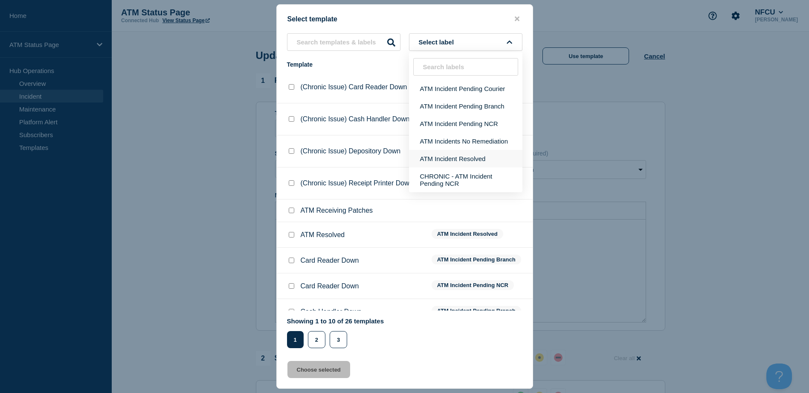
click at [447, 164] on button "ATM Incident Resolved" at bounding box center [465, 158] width 113 height 17
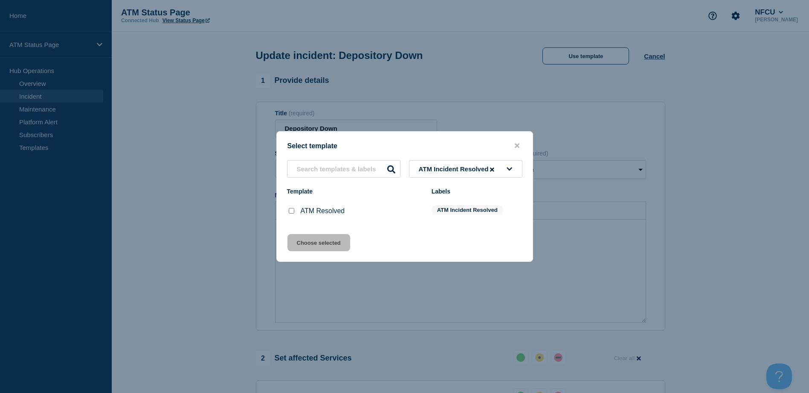
click at [289, 210] on input "ATM Resolved checkbox" at bounding box center [292, 211] width 6 height 6
checkbox input "true"
click at [306, 238] on button "Choose selected" at bounding box center [319, 242] width 63 height 17
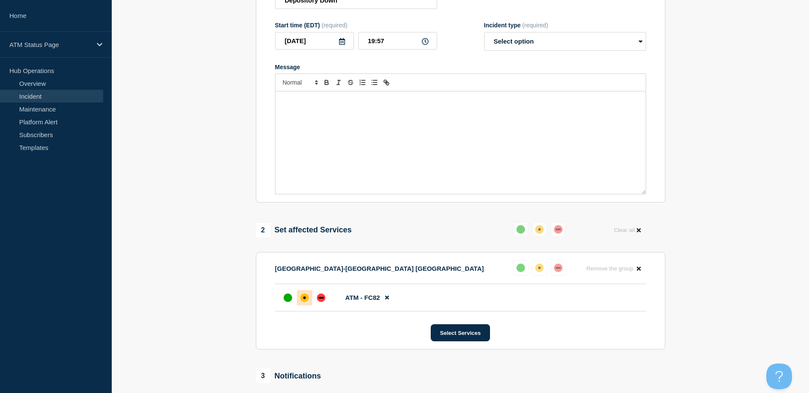
select select "resolved"
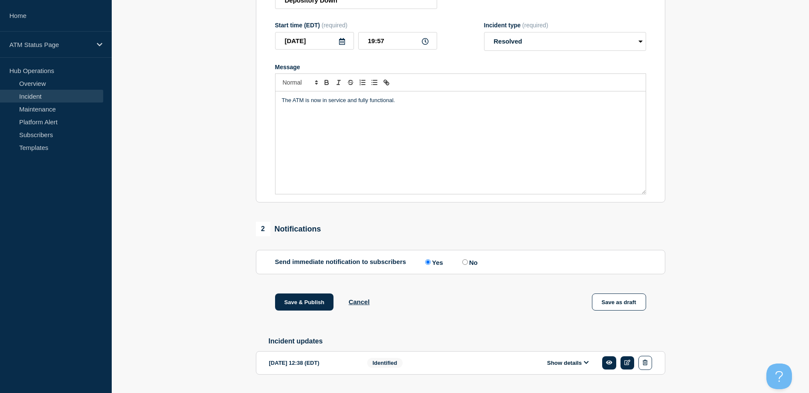
scroll to position [154, 0]
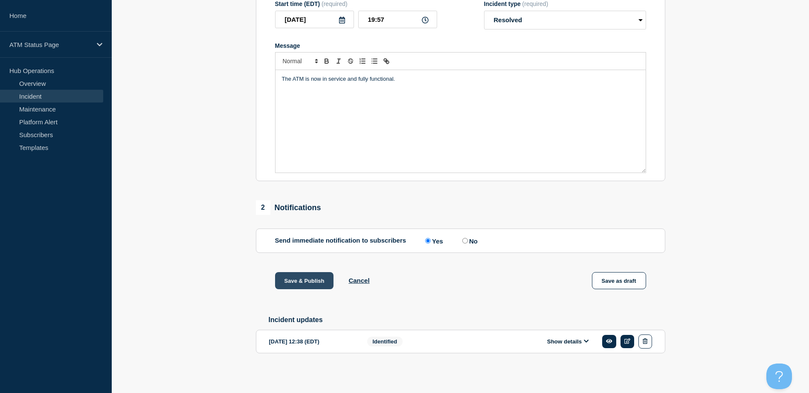
click at [308, 274] on button "Save & Publish" at bounding box center [304, 280] width 59 height 17
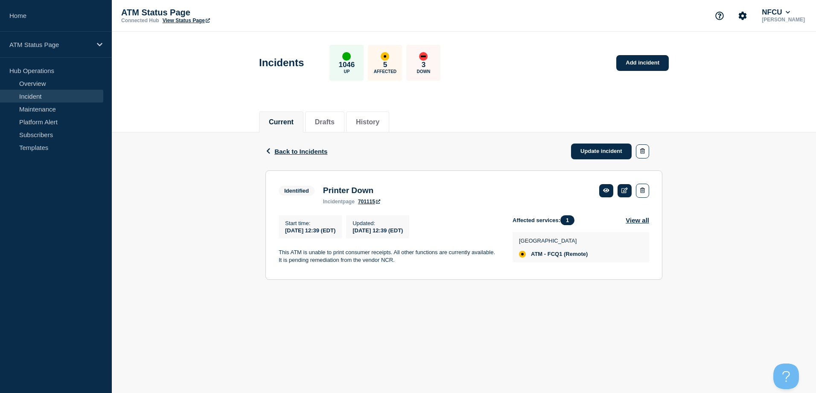
drag, startPoint x: 598, startPoint y: 149, endPoint x: 598, endPoint y: 138, distance: 11.1
click at [598, 149] on link "Update incident" at bounding box center [601, 151] width 61 height 16
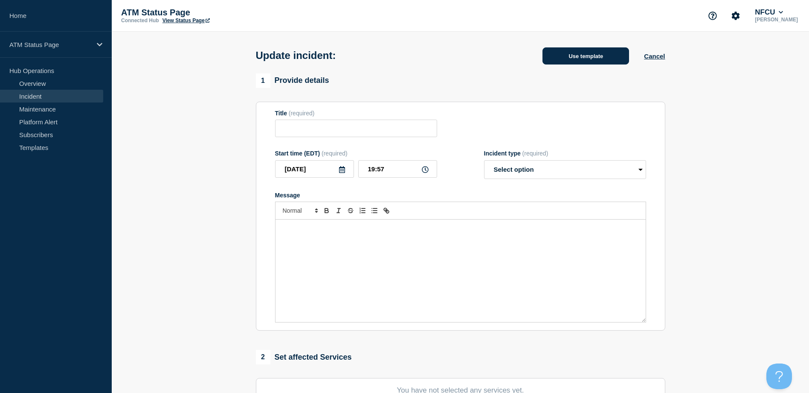
type input "Printer Down"
click at [600, 56] on button "Use template" at bounding box center [586, 55] width 87 height 17
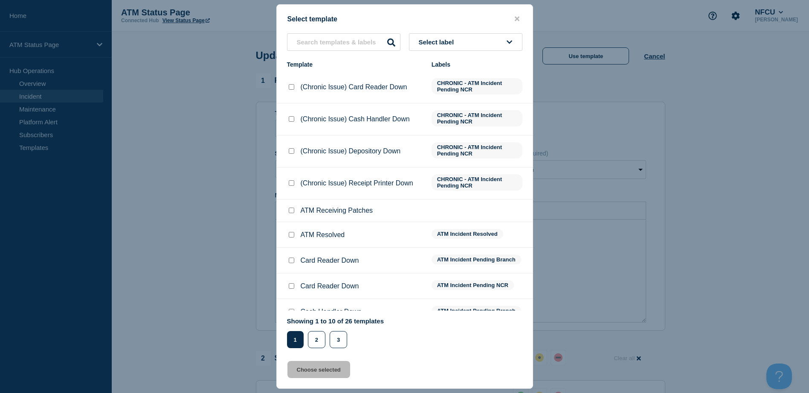
click at [479, 38] on button "Select label" at bounding box center [465, 41] width 113 height 17
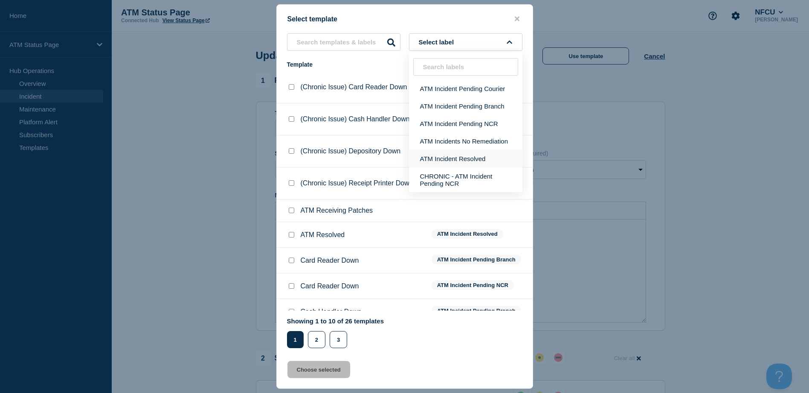
click at [462, 164] on button "ATM Incident Resolved" at bounding box center [465, 158] width 113 height 17
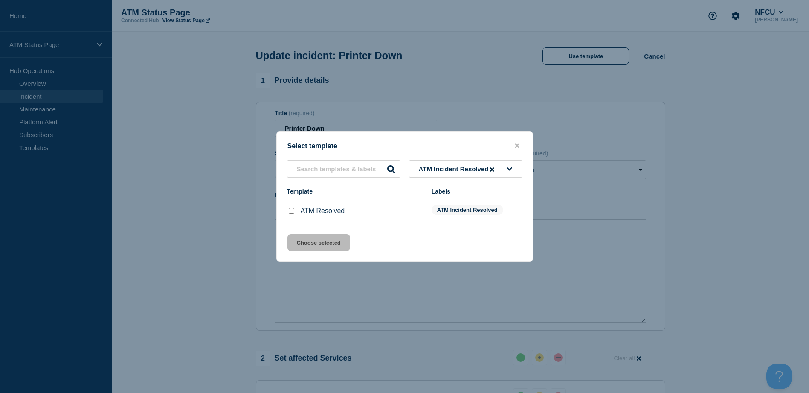
click at [293, 209] on div at bounding box center [291, 210] width 9 height 9
click at [292, 215] on div at bounding box center [291, 210] width 9 height 9
click at [291, 215] on div at bounding box center [291, 210] width 9 height 9
click at [291, 212] on input "ATM Resolved checkbox" at bounding box center [292, 211] width 6 height 6
checkbox input "true"
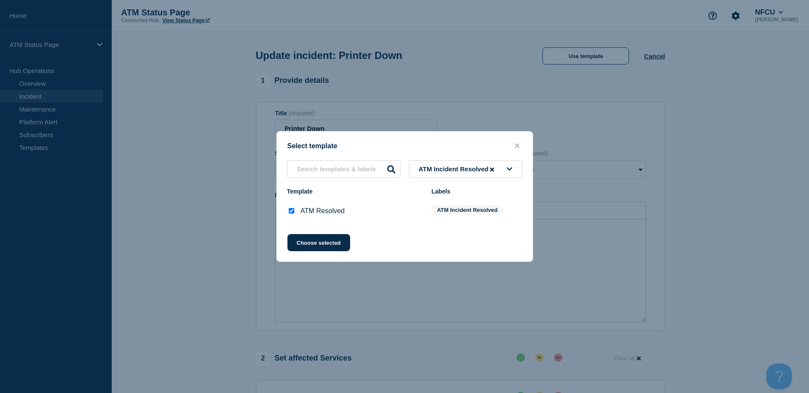
click at [301, 233] on div "Select template ATM Incident Resolved Template Labels ATM Resolved ATM Incident…" at bounding box center [404, 196] width 257 height 131
click at [303, 237] on button "Choose selected" at bounding box center [319, 242] width 63 height 17
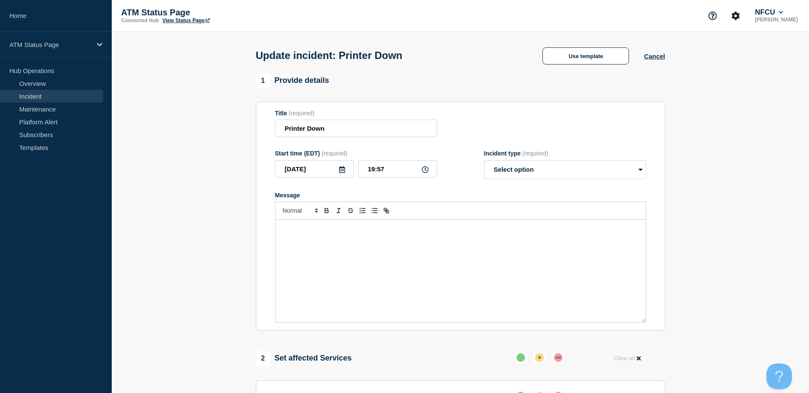
select select "resolved"
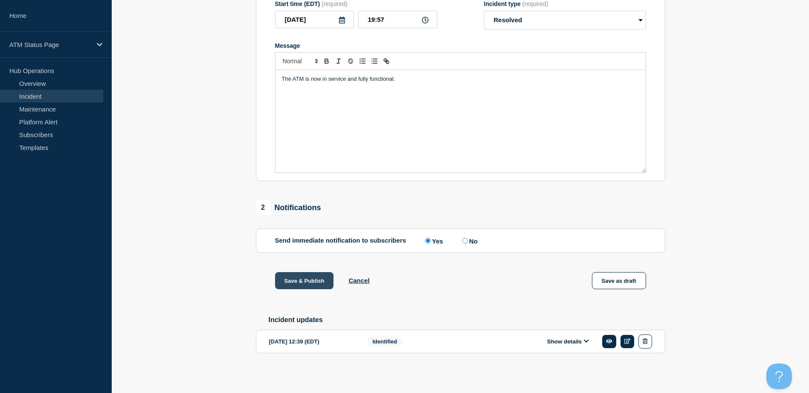
click at [299, 275] on button "Save & Publish" at bounding box center [304, 280] width 59 height 17
